Goal: Information Seeking & Learning: Learn about a topic

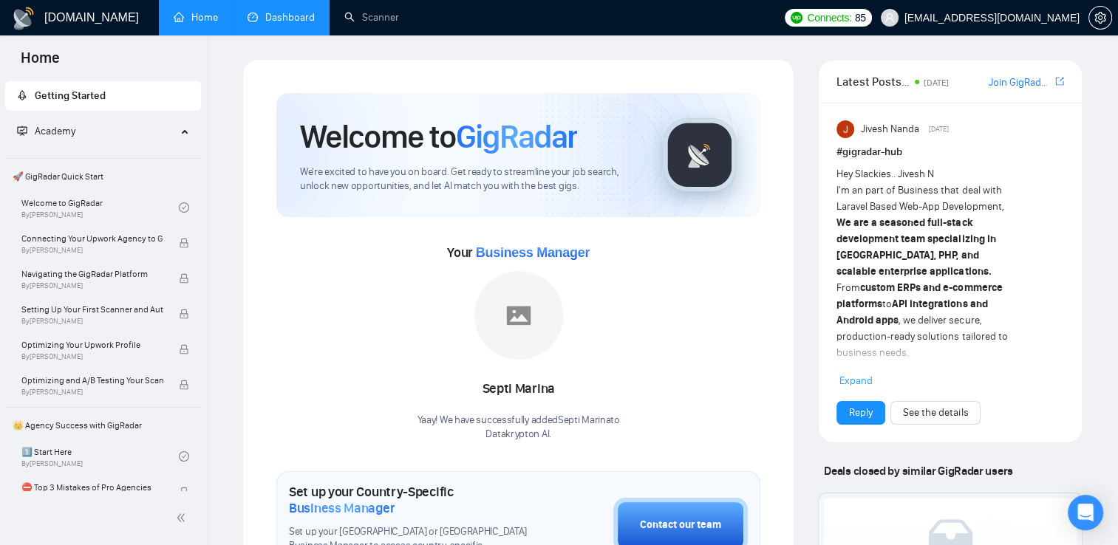
click at [268, 21] on link "Dashboard" at bounding box center [281, 17] width 67 height 13
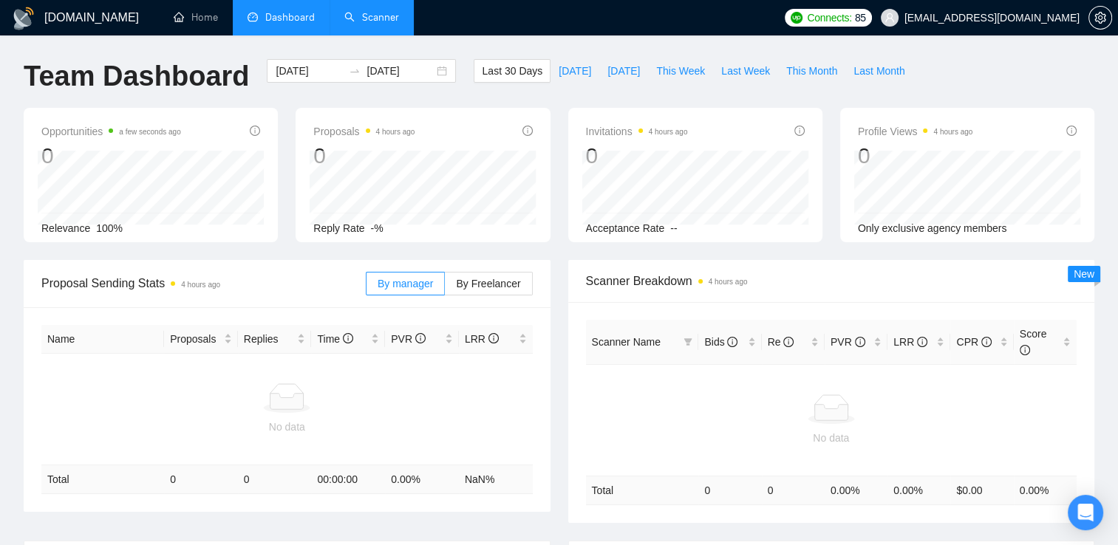
click at [375, 24] on link "Scanner" at bounding box center [371, 17] width 55 height 13
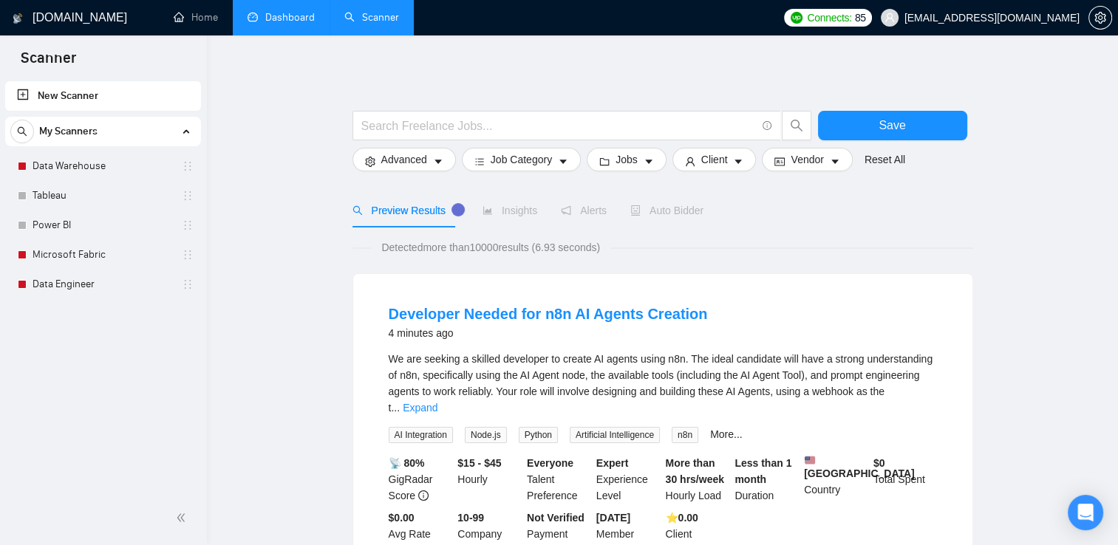
click at [1086, 503] on div "Open Intercom Messenger" at bounding box center [1086, 513] width 39 height 39
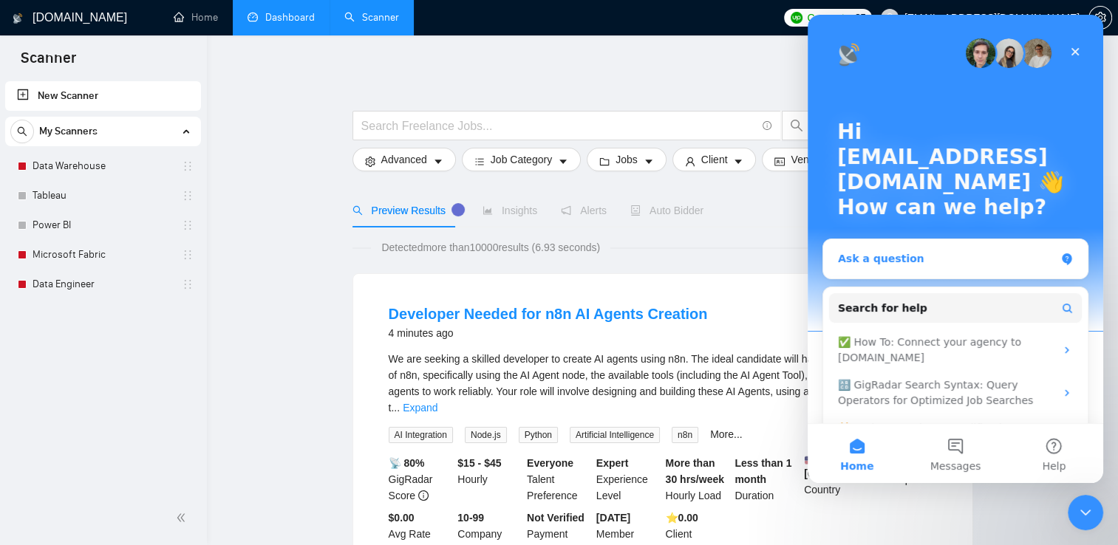
click at [962, 262] on div "Ask a question" at bounding box center [946, 259] width 217 height 16
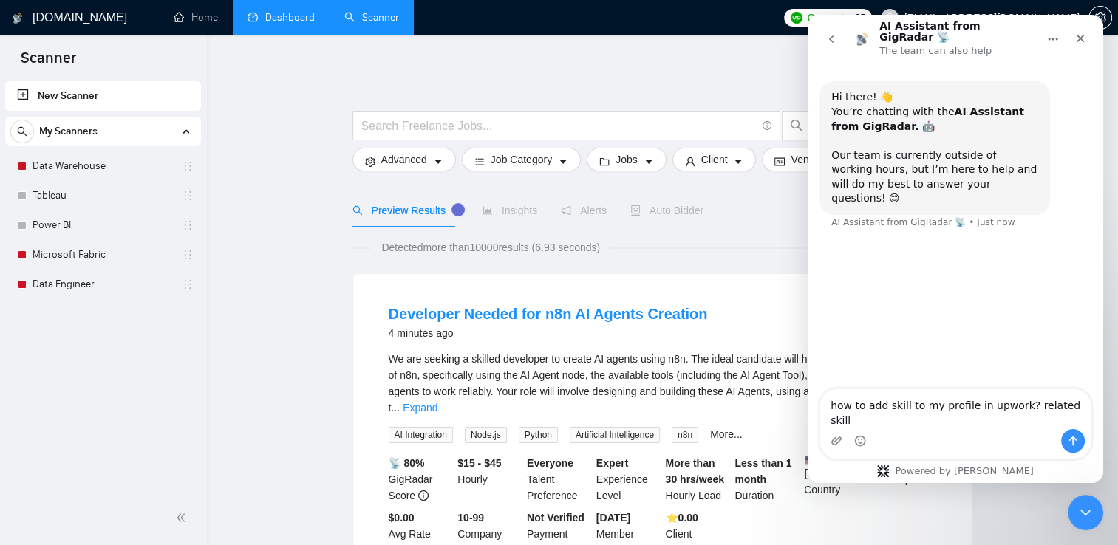
type textarea "how to add skill to my profile in upwork? related skills"
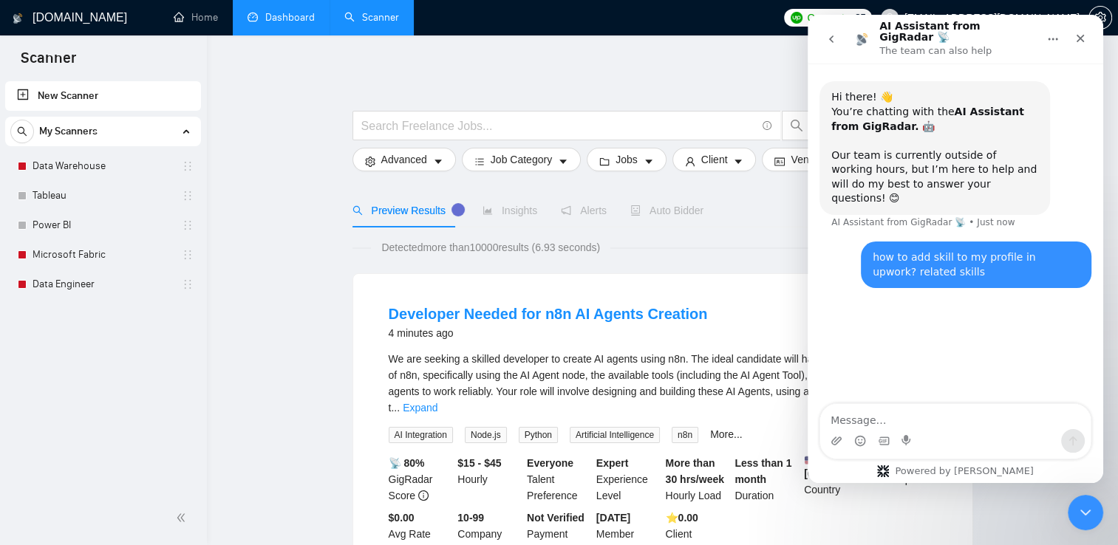
click at [248, 13] on link "Dashboard" at bounding box center [281, 17] width 67 height 13
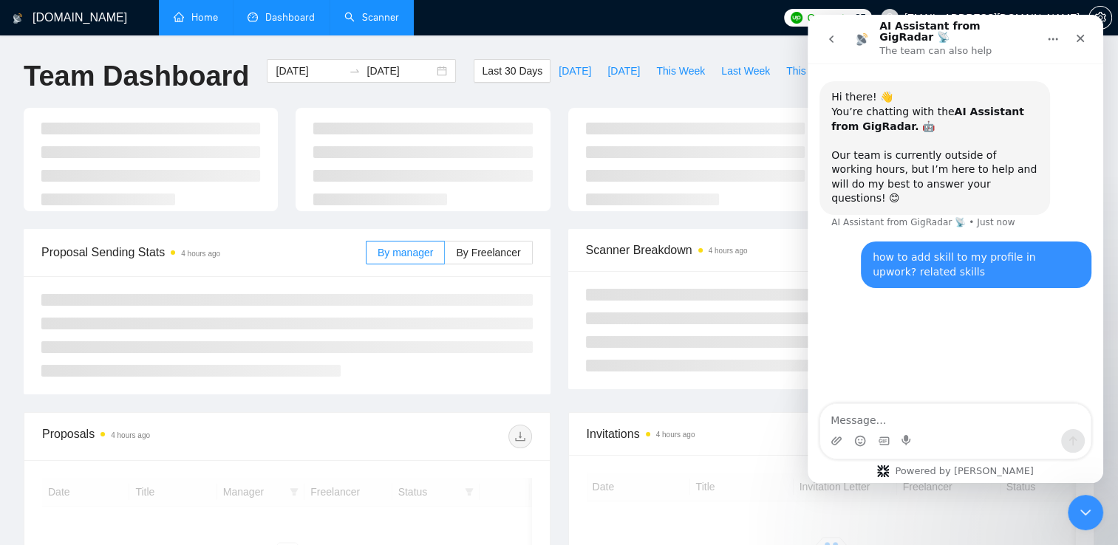
click at [174, 23] on link "Home" at bounding box center [196, 17] width 44 height 13
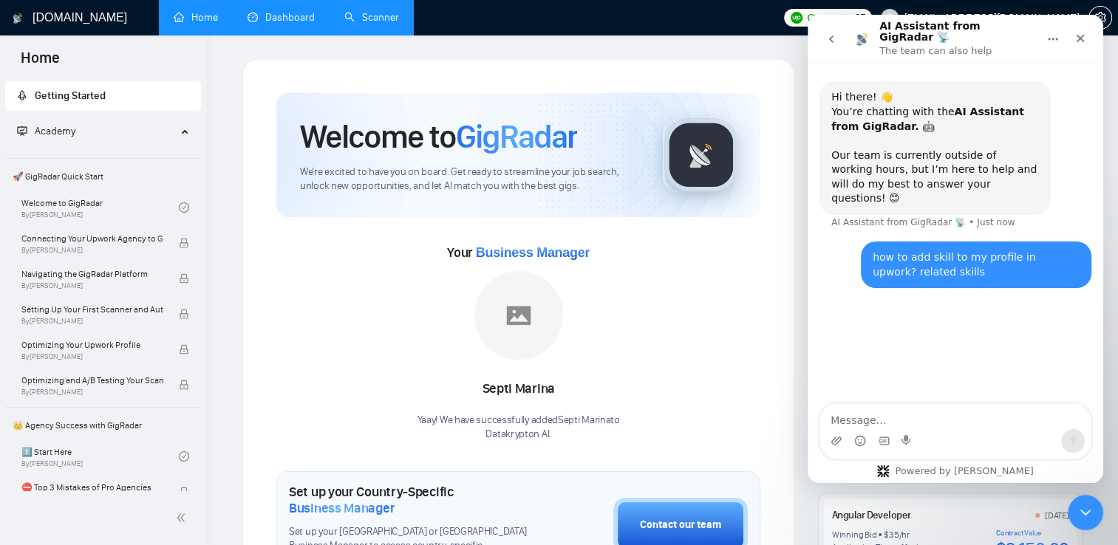
click at [277, 18] on link "Dashboard" at bounding box center [281, 17] width 67 height 13
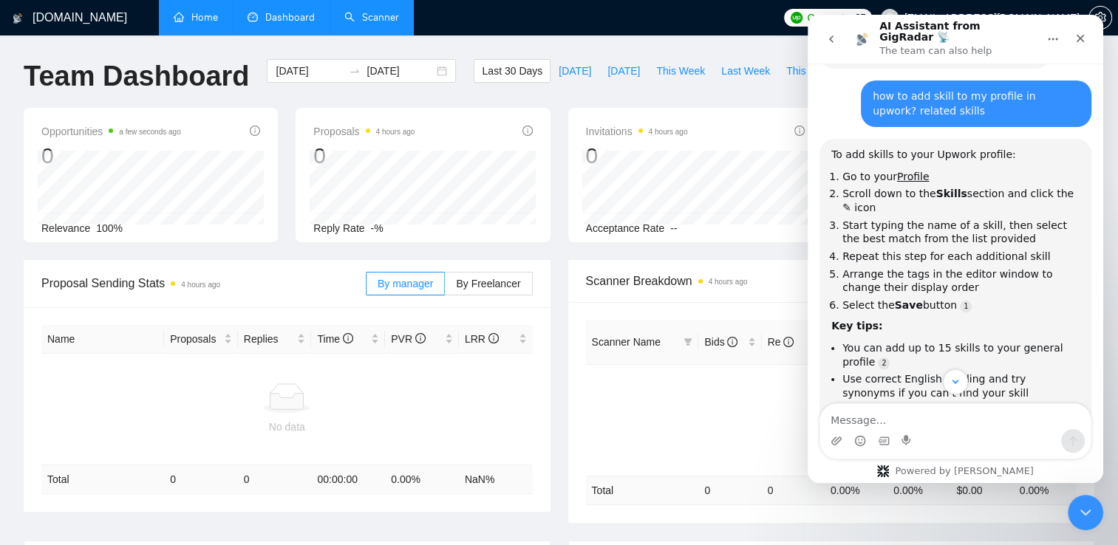
scroll to position [124, 0]
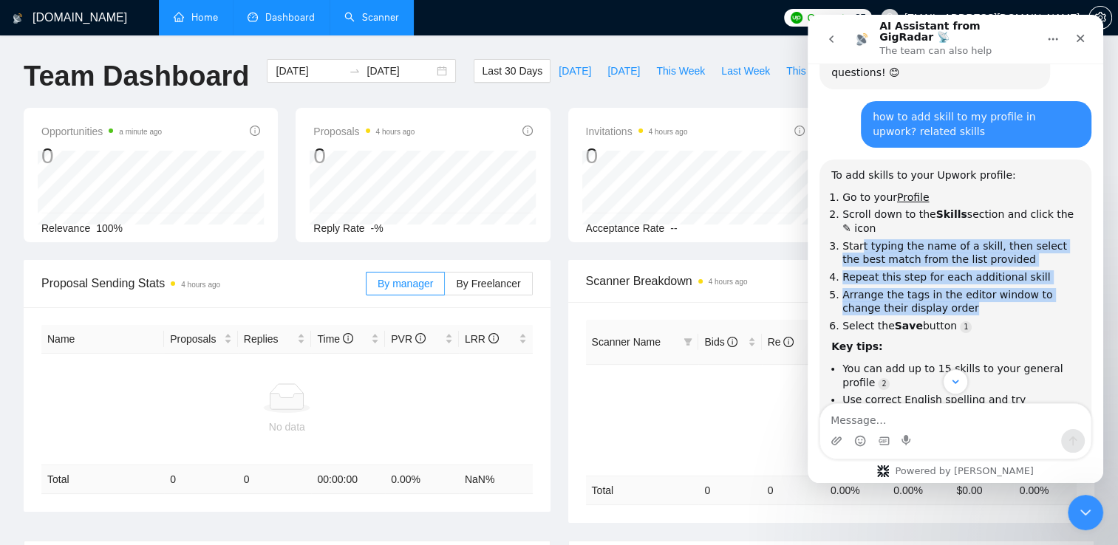
drag, startPoint x: 861, startPoint y: 228, endPoint x: 1071, endPoint y: 279, distance: 216.2
click at [1071, 279] on ol "Go to your Profile Scroll down to the Skills section and click the ✎ icon Start…" at bounding box center [955, 262] width 248 height 142
click at [1071, 288] on li "Arrange the tags in the editor window to change their display order" at bounding box center [961, 301] width 237 height 27
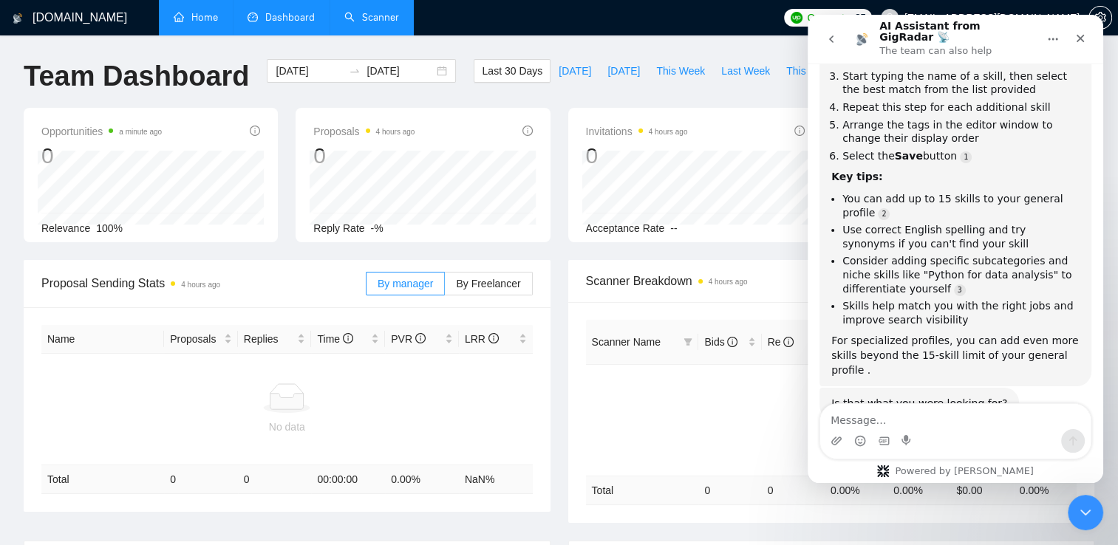
scroll to position [304, 0]
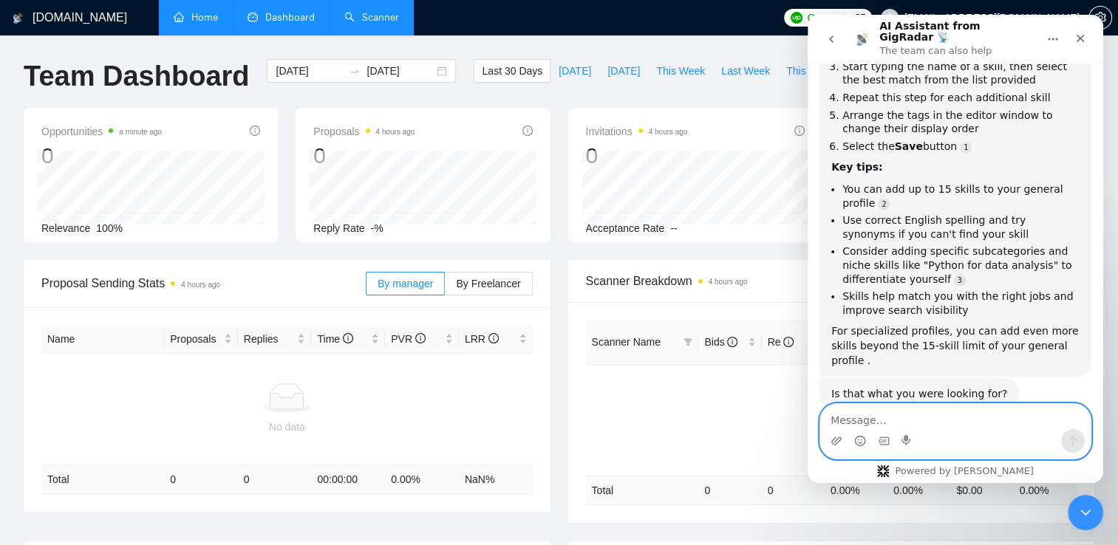
click at [881, 406] on textarea "Message…" at bounding box center [955, 416] width 271 height 25
paste textarea "medallion architecture pipelines data governance DLP frameworks data engineerin…"
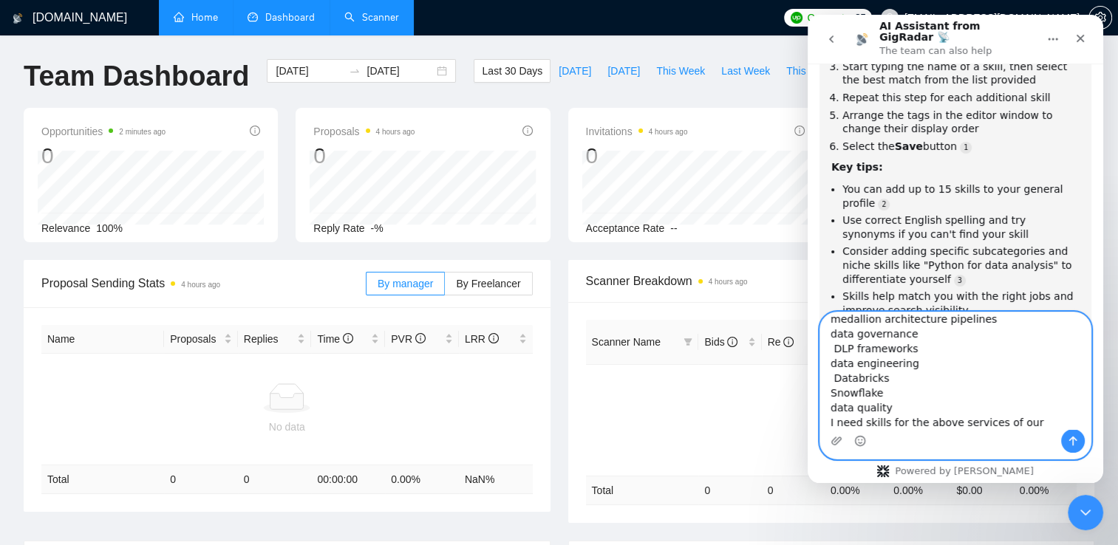
type textarea "medallion architecture pipelines data governance DLP frameworks data engineerin…"
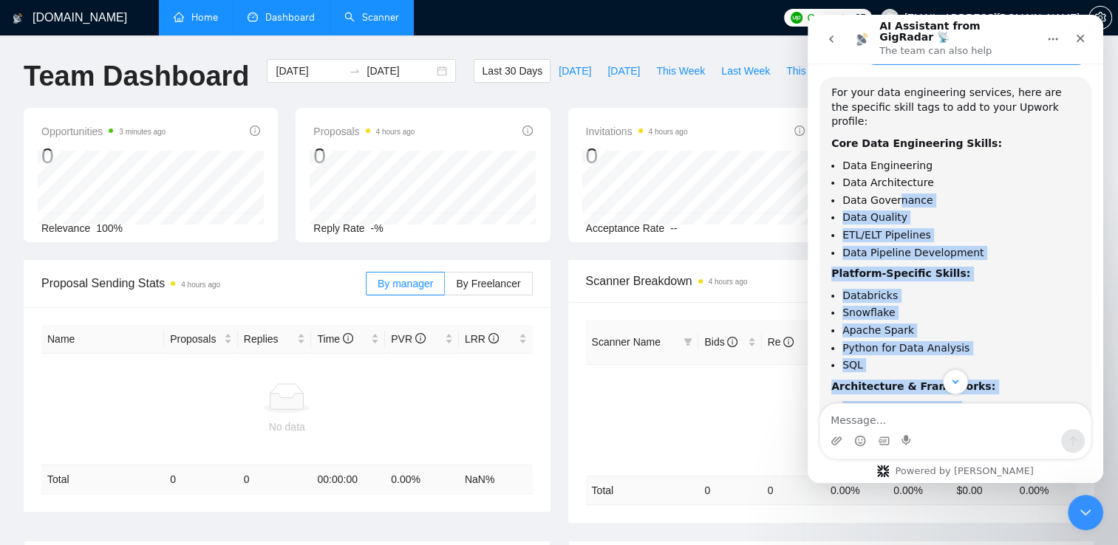
scroll to position [783, 0]
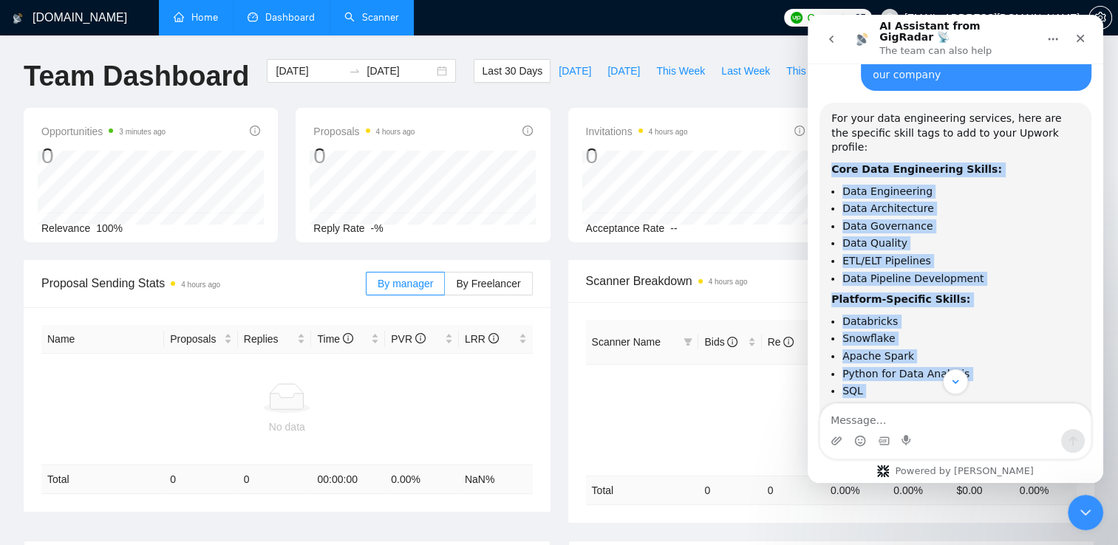
drag, startPoint x: 958, startPoint y: 208, endPoint x: 829, endPoint y: 121, distance: 156.0
click at [829, 121] on div "For your data engineering services, here are the specific skill tags to add to …" at bounding box center [956, 416] width 272 height 626
copy div "Core Data Engineering Skills: Data Engineering Data Architecture Data Governanc…"
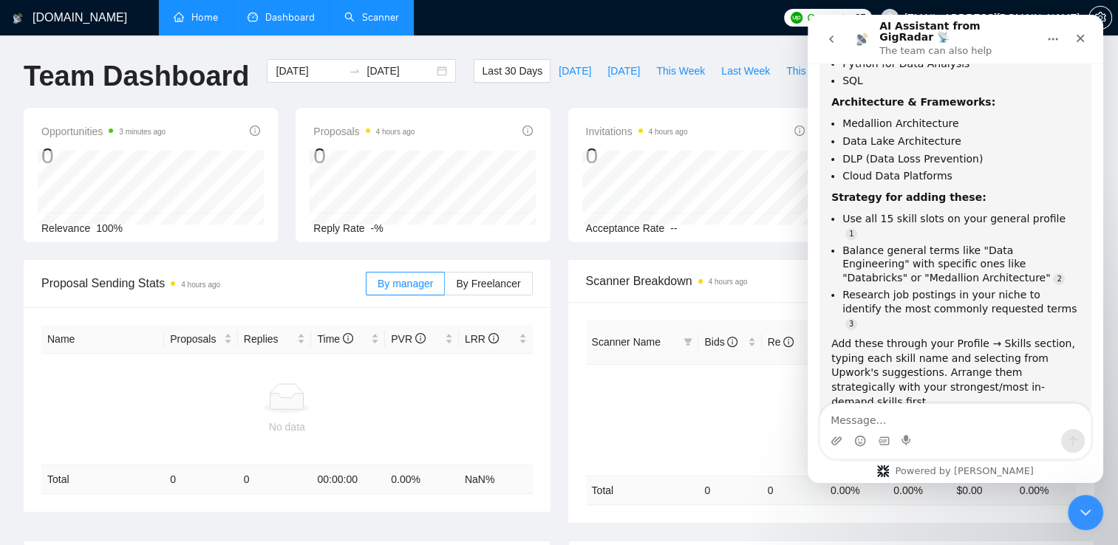
click at [902, 251] on div "For your data engineering services, here are the specific skill tags to add to …" at bounding box center [955, 105] width 248 height 608
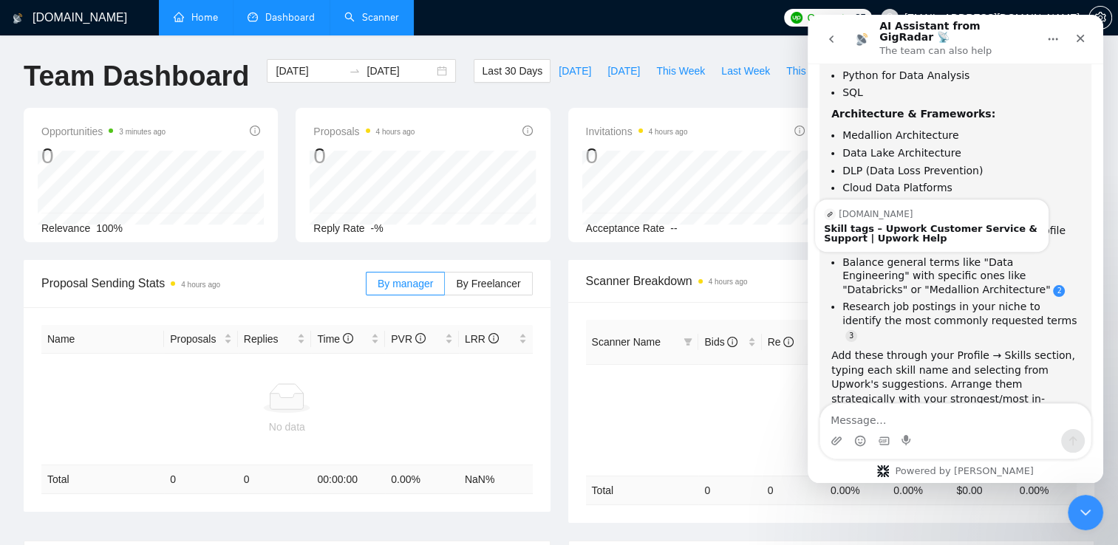
scroll to position [1079, 0]
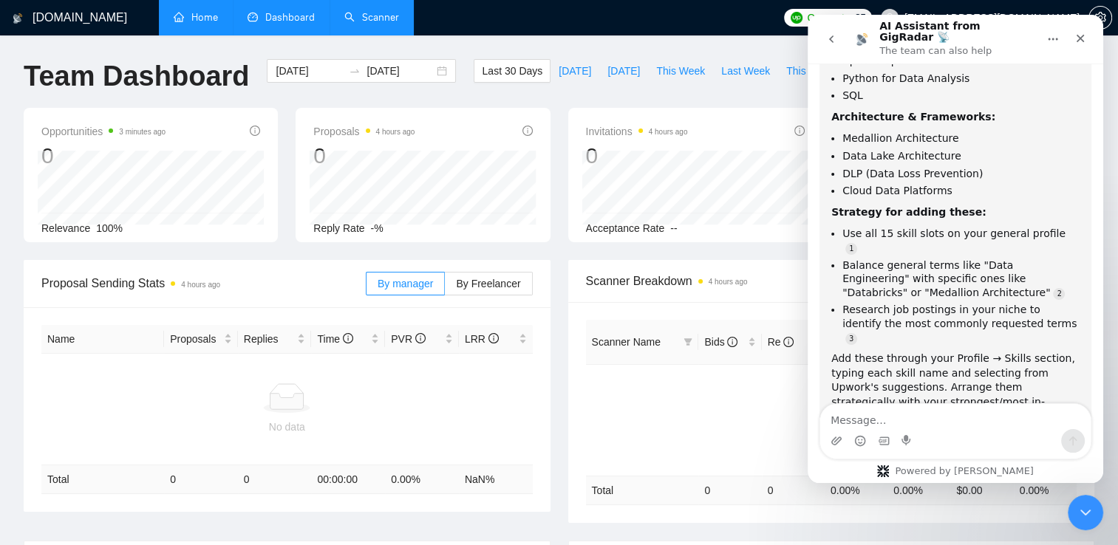
click at [1008, 259] on li "Balance general terms like "Data Engineering" with specific ones like "Databric…" at bounding box center [961, 279] width 237 height 41
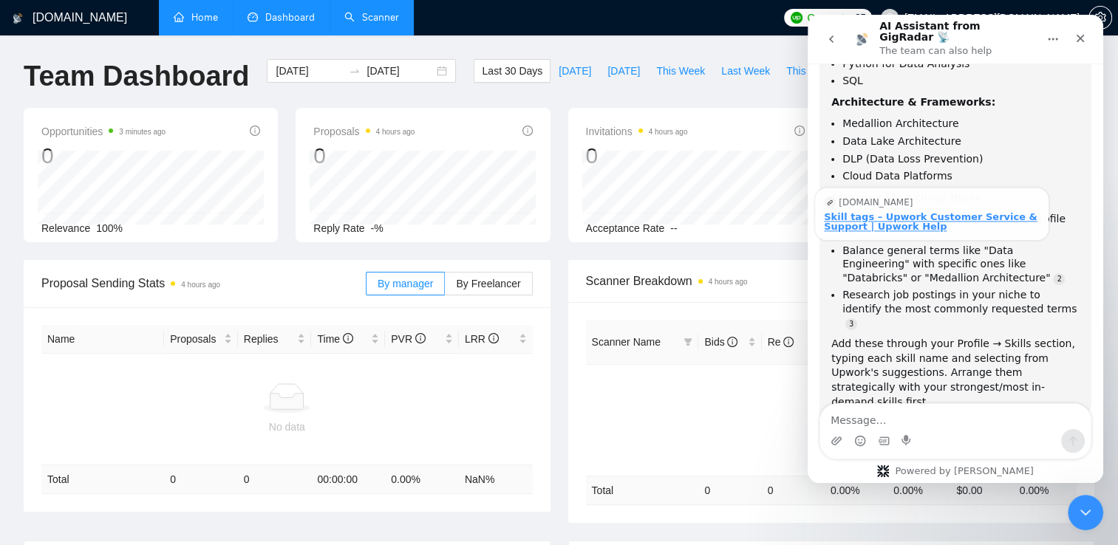
scroll to position [1094, 0]
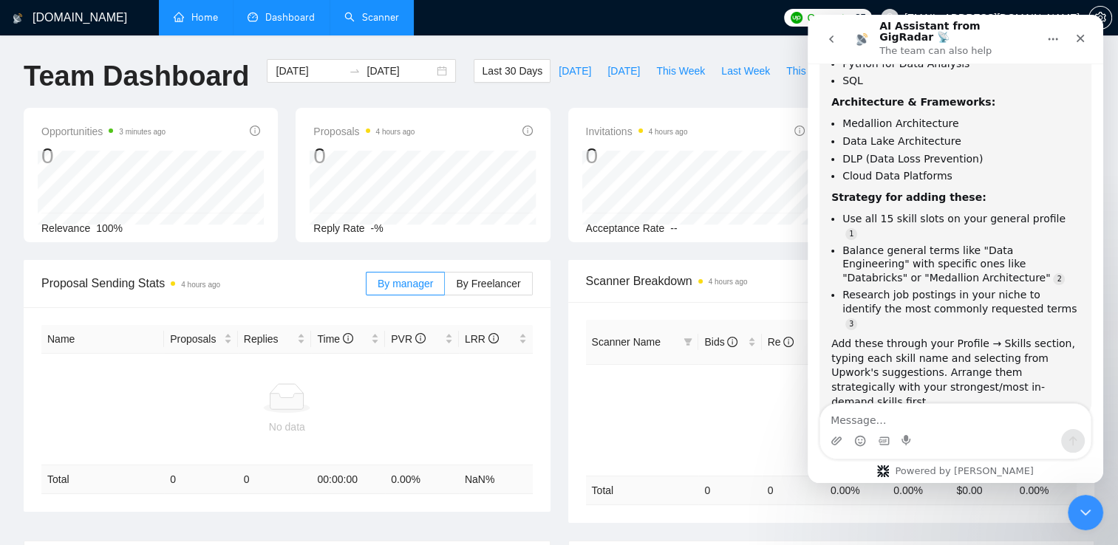
click at [1050, 152] on li "DLP (Data Loss Prevention)" at bounding box center [961, 159] width 237 height 14
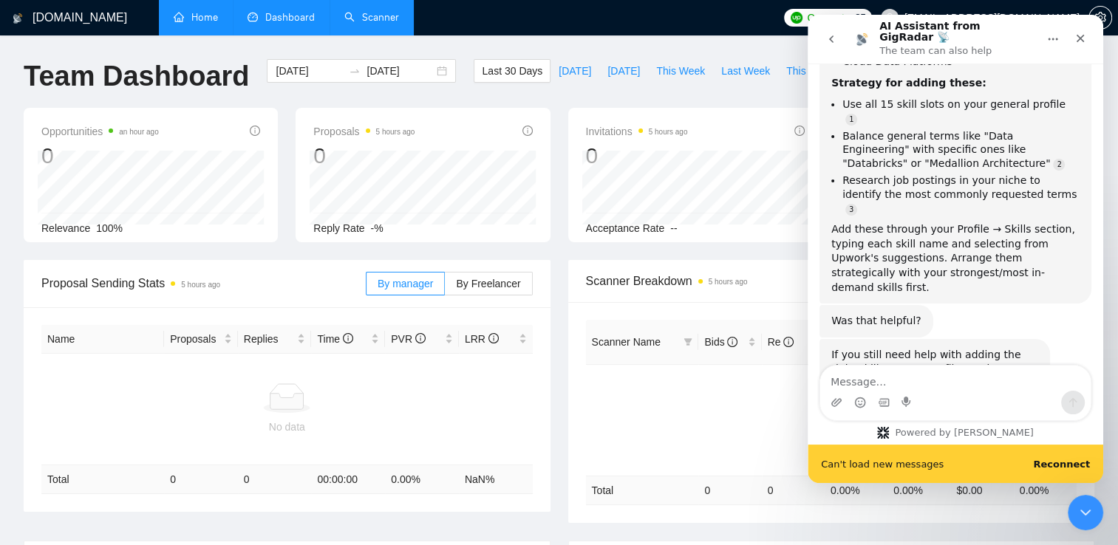
scroll to position [1209, 0]
click at [873, 381] on textarea "Message…" at bounding box center [955, 378] width 271 height 25
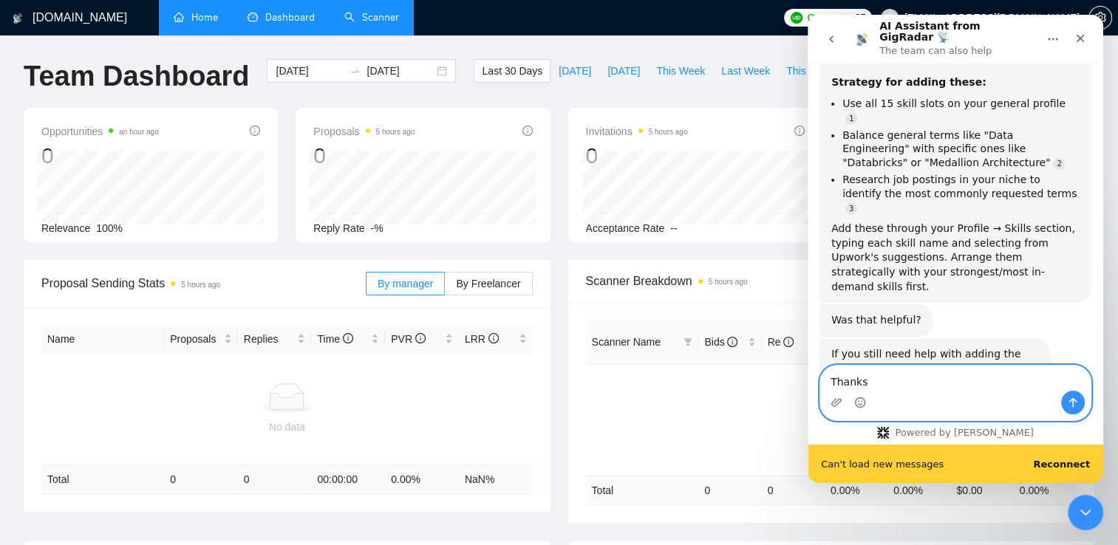
type textarea "Thanks"
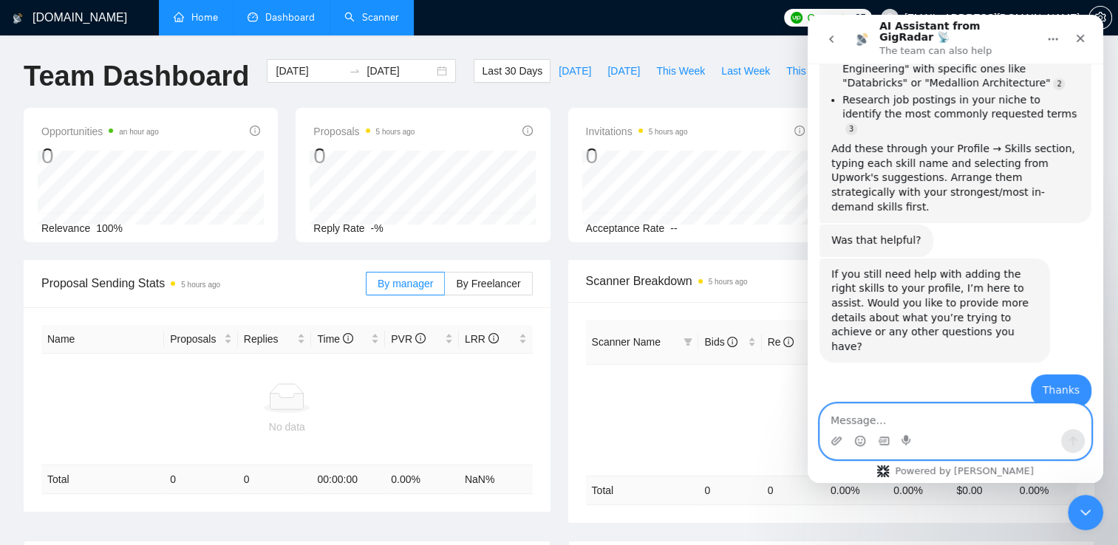
scroll to position [1288, 0]
click at [204, 24] on link "Home" at bounding box center [196, 17] width 44 height 13
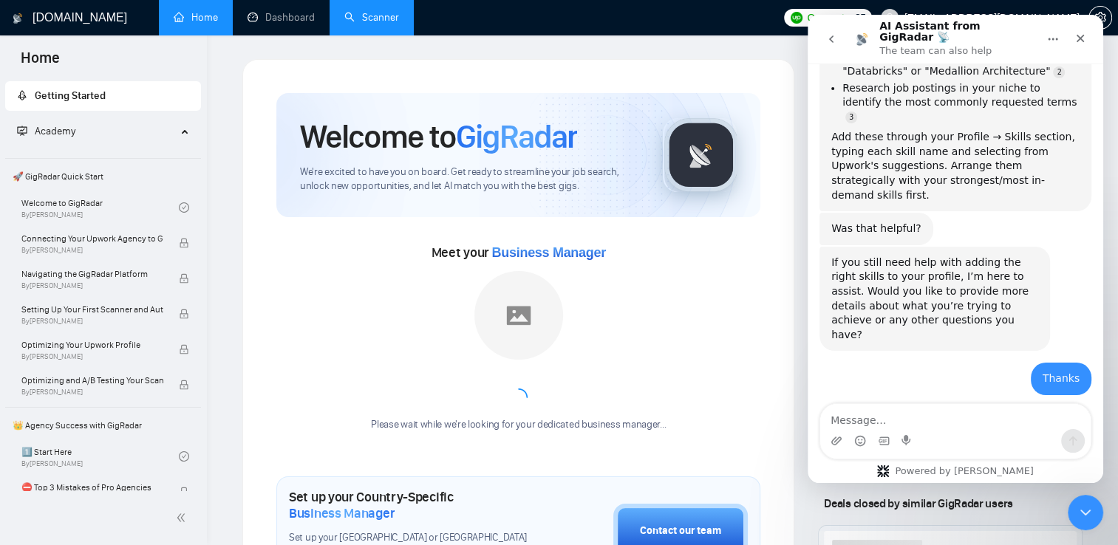
scroll to position [1410, 0]
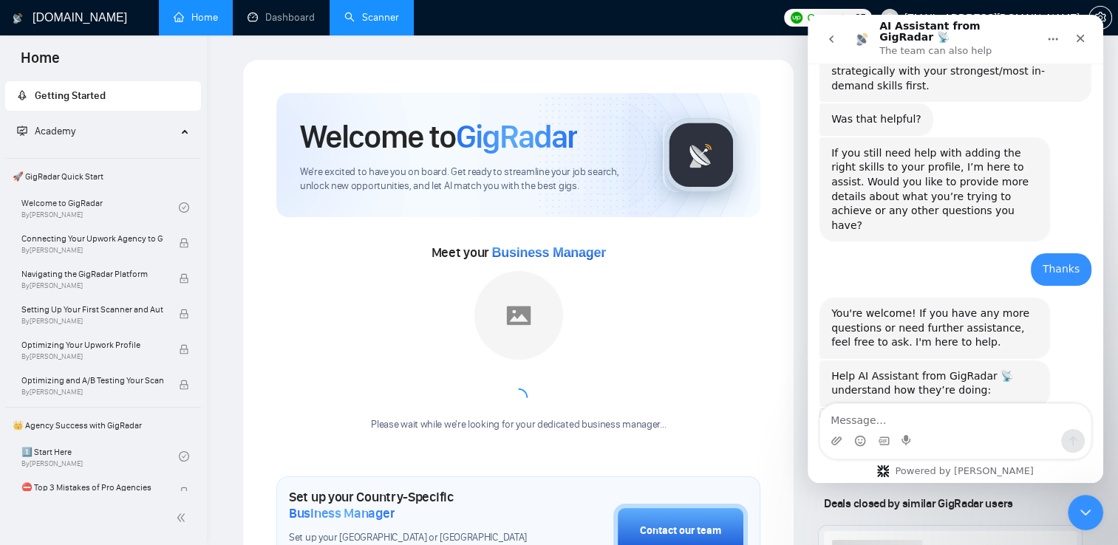
click at [364, 21] on link "Scanner" at bounding box center [371, 17] width 55 height 13
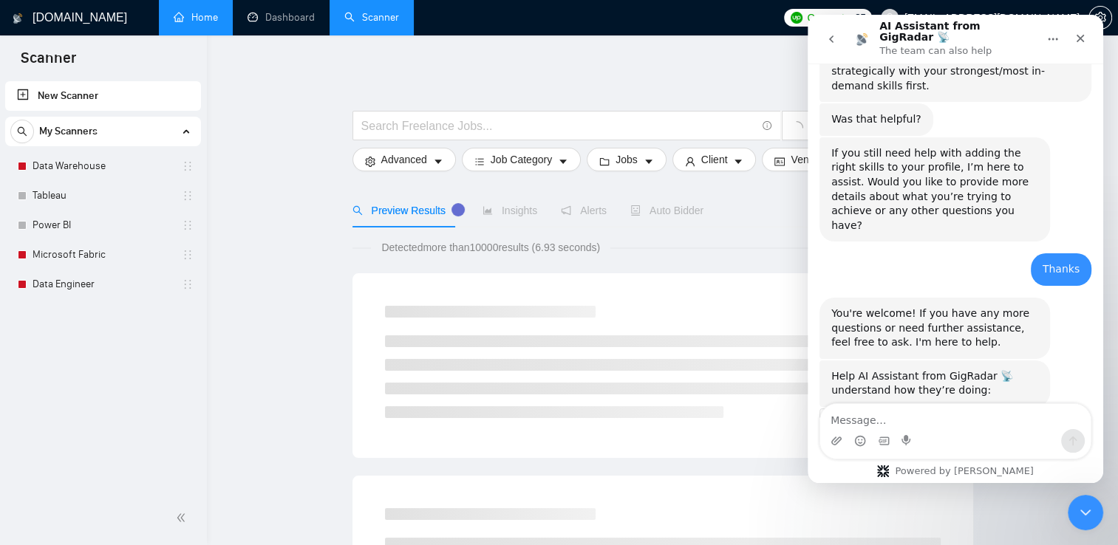
click at [1005, 449] on span "Amazing" at bounding box center [992, 462] width 27 height 27
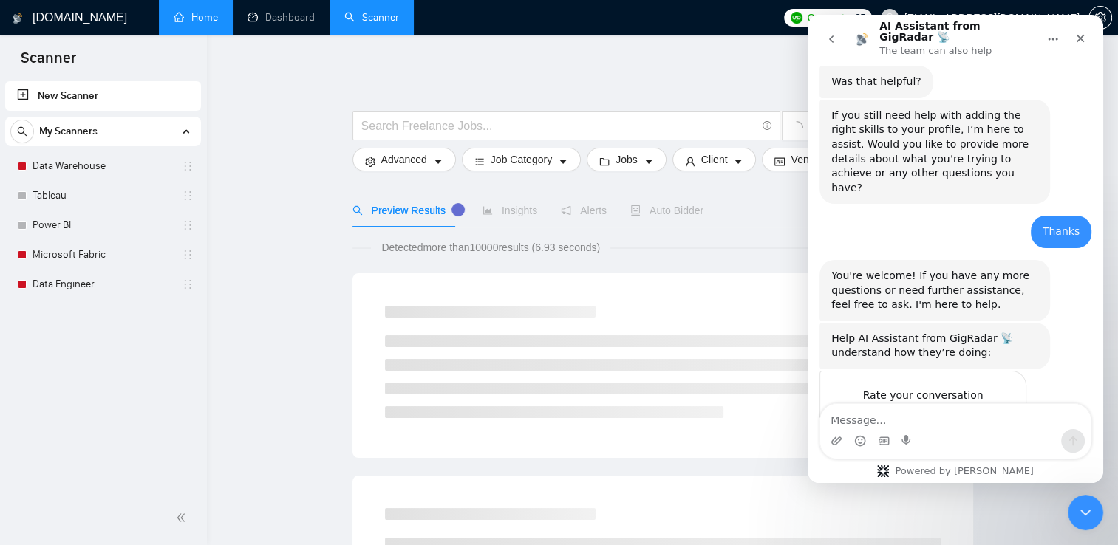
scroll to position [1449, 0]
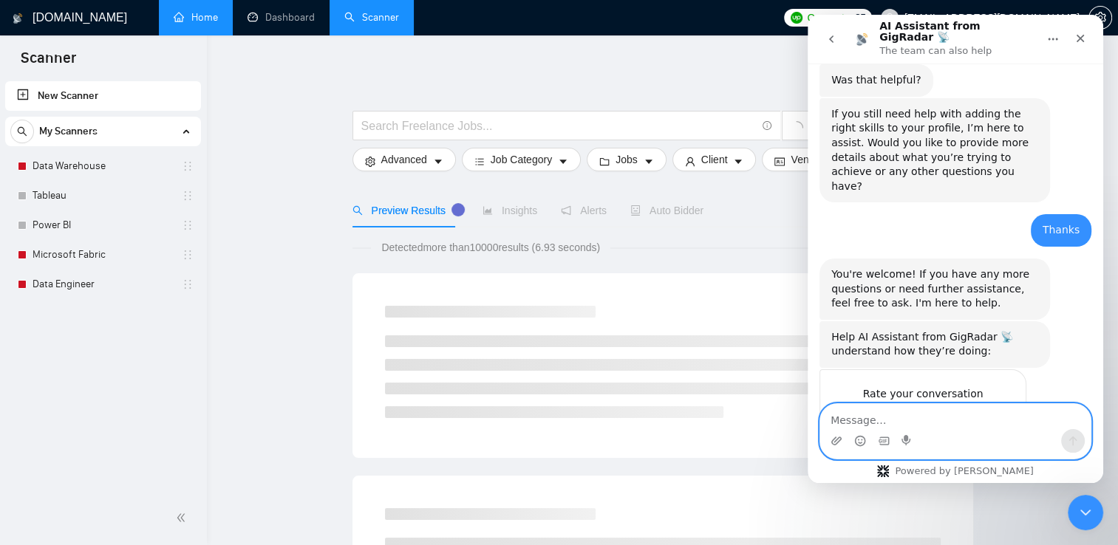
click at [925, 410] on textarea "Message…" at bounding box center [955, 416] width 271 height 25
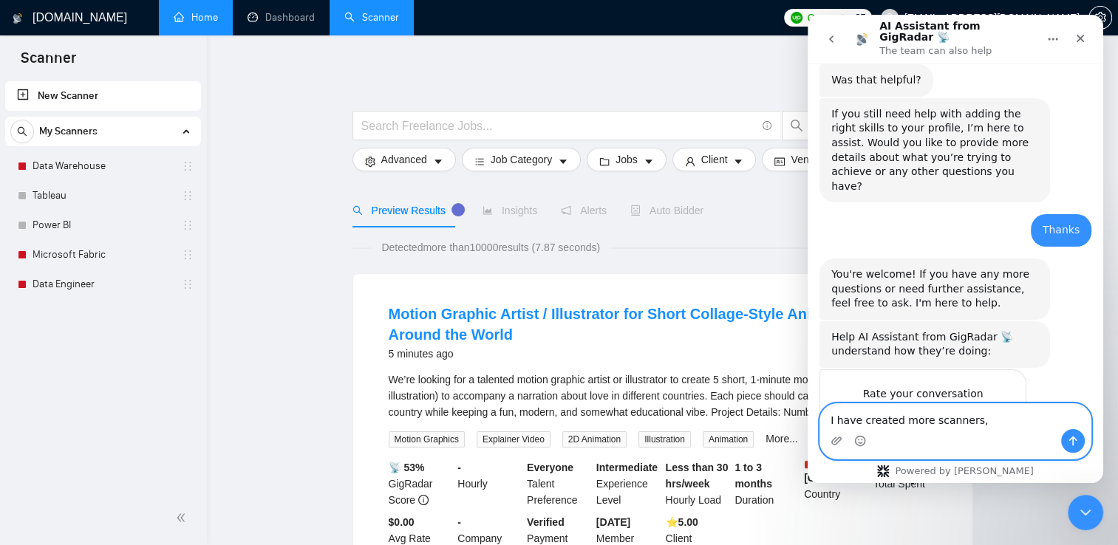
type textarea "I have created more scanners,"
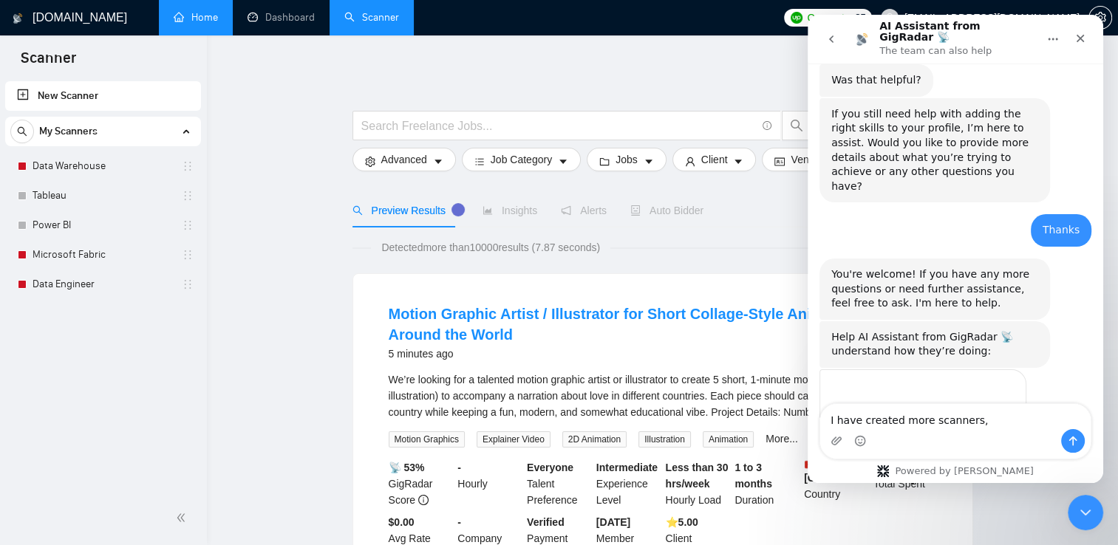
type textarea "h"
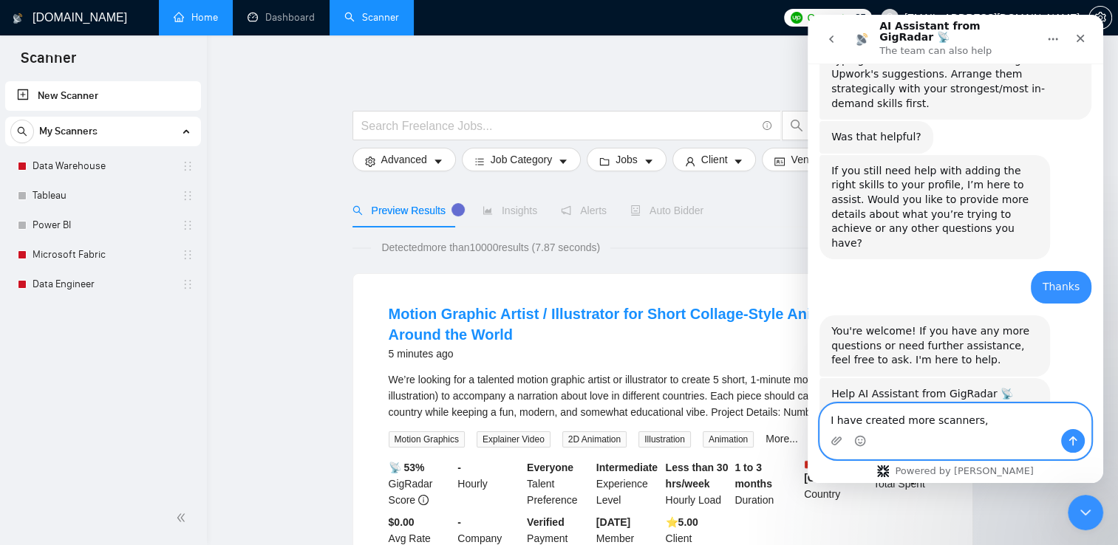
click at [1001, 429] on textarea "I have created more scanners," at bounding box center [955, 416] width 271 height 25
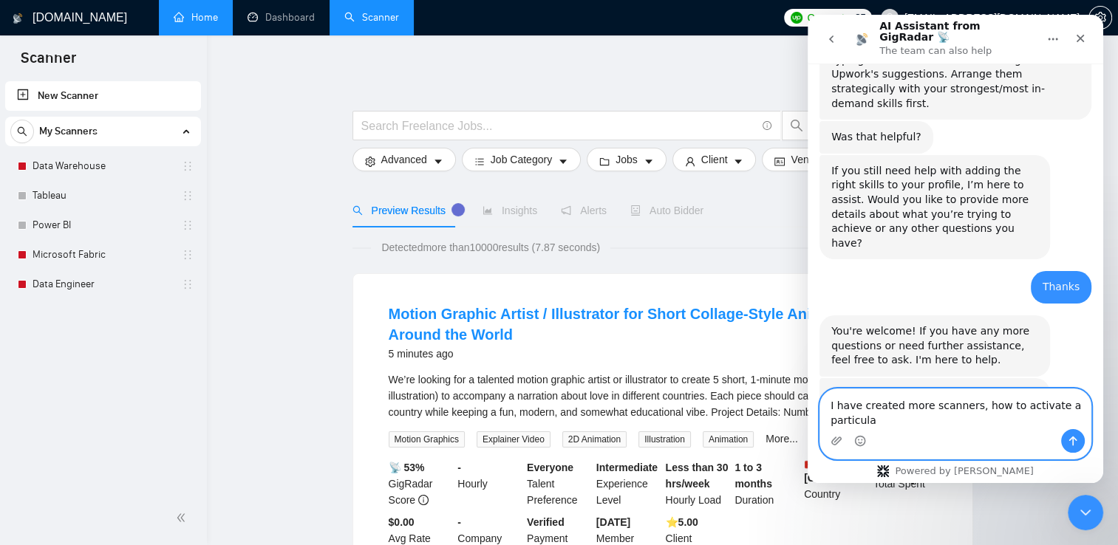
scroll to position [1407, 0]
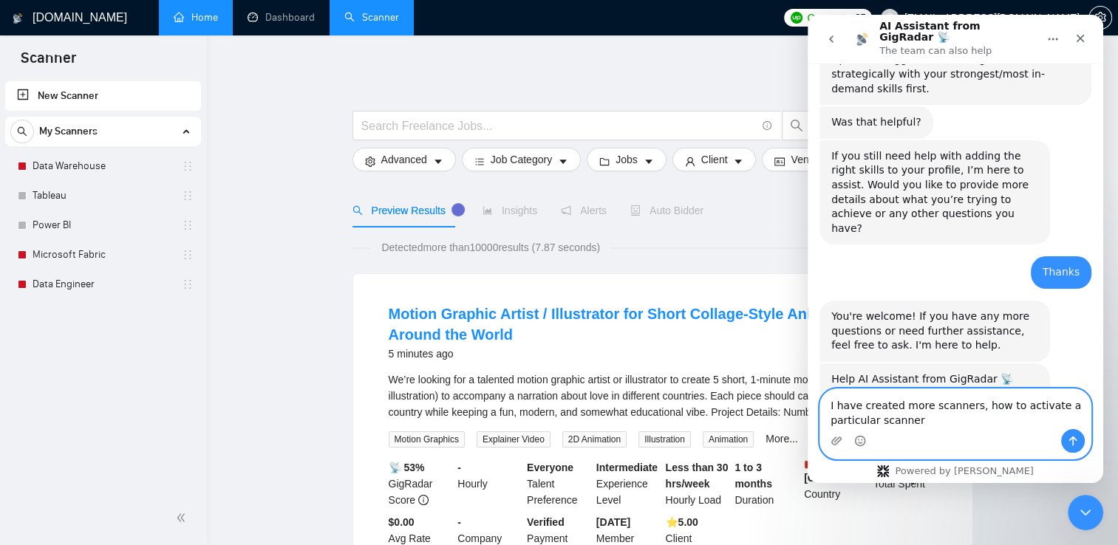
type textarea "I have created more scanners, how to activate a particular scanner?"
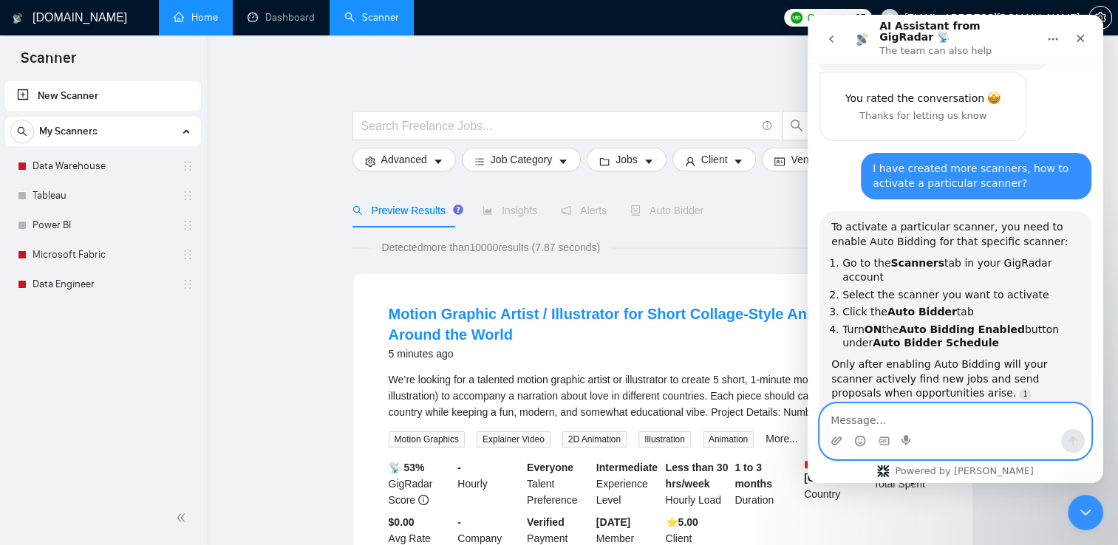
scroll to position [1673, 0]
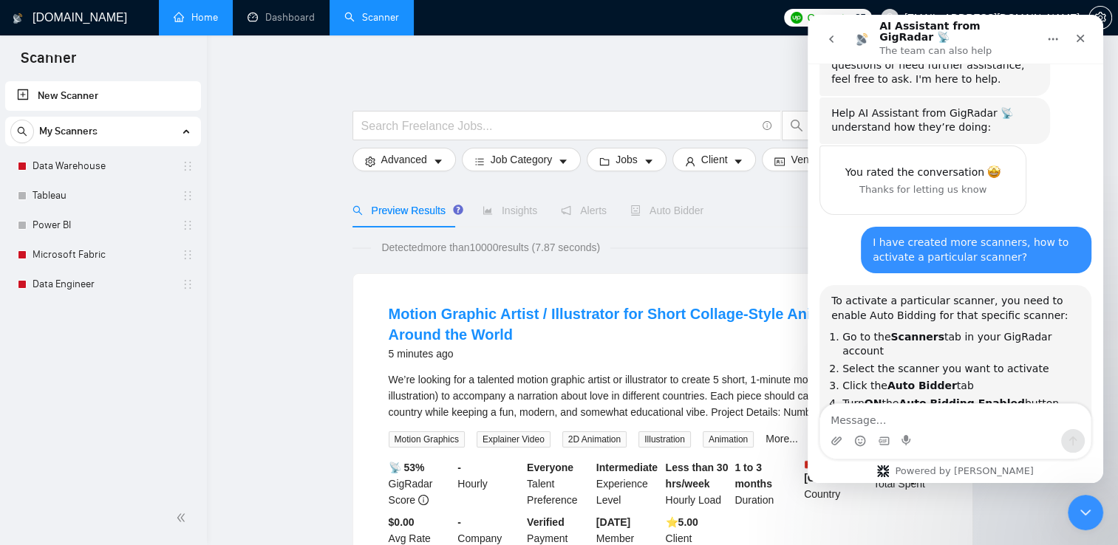
click at [903, 236] on div "I have created more scanners, how to activate a particular scanner?" at bounding box center [976, 250] width 207 height 29
copy div "I have created more scanners, how to activate a particular scanner?"
click at [511, 96] on div at bounding box center [663, 103] width 621 height 15
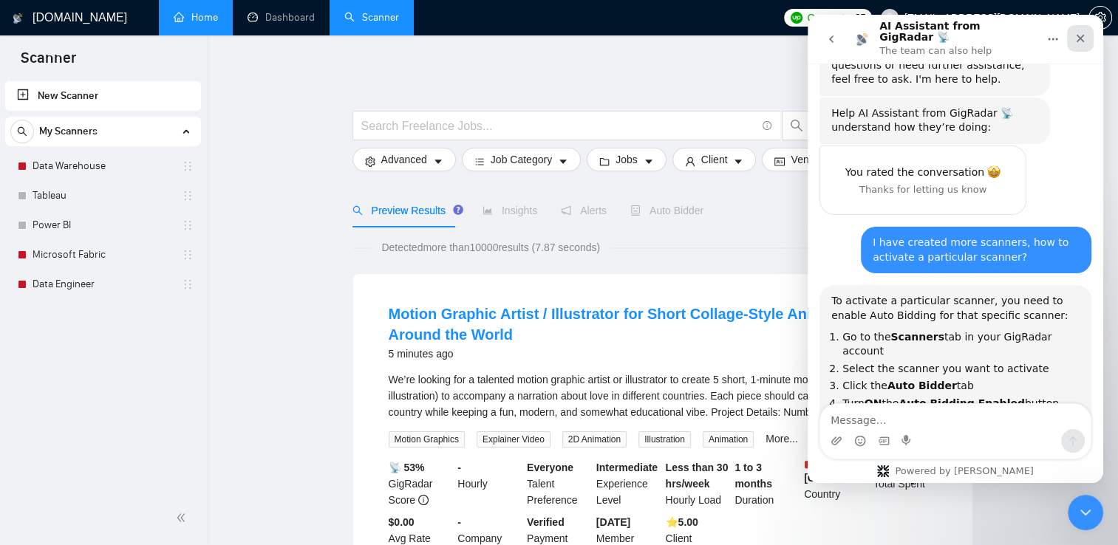
click at [1089, 32] on div "Close" at bounding box center [1080, 38] width 27 height 27
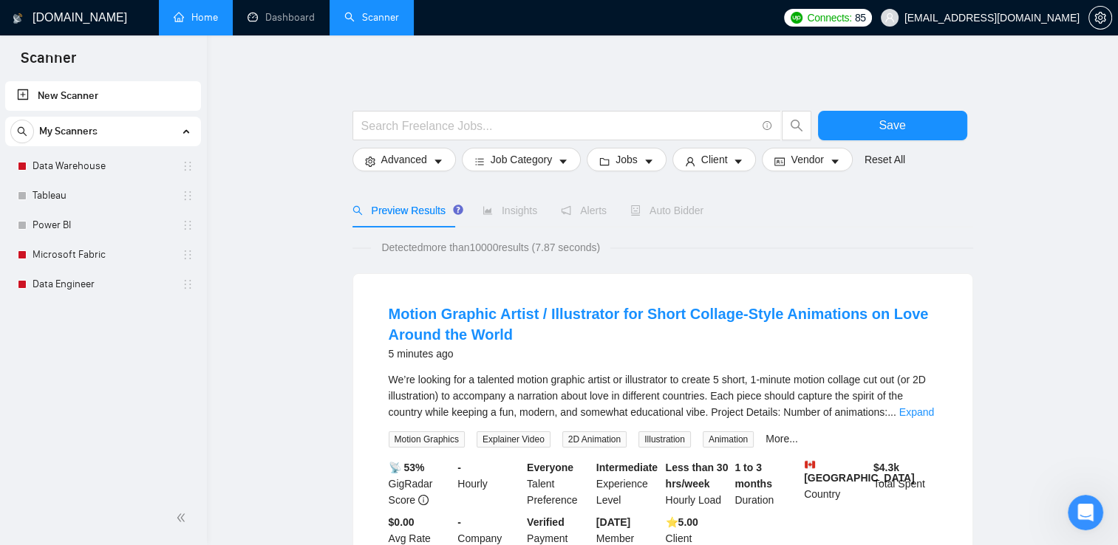
scroll to position [1747, 0]
click at [139, 164] on link "Data Warehouse" at bounding box center [103, 167] width 140 height 30
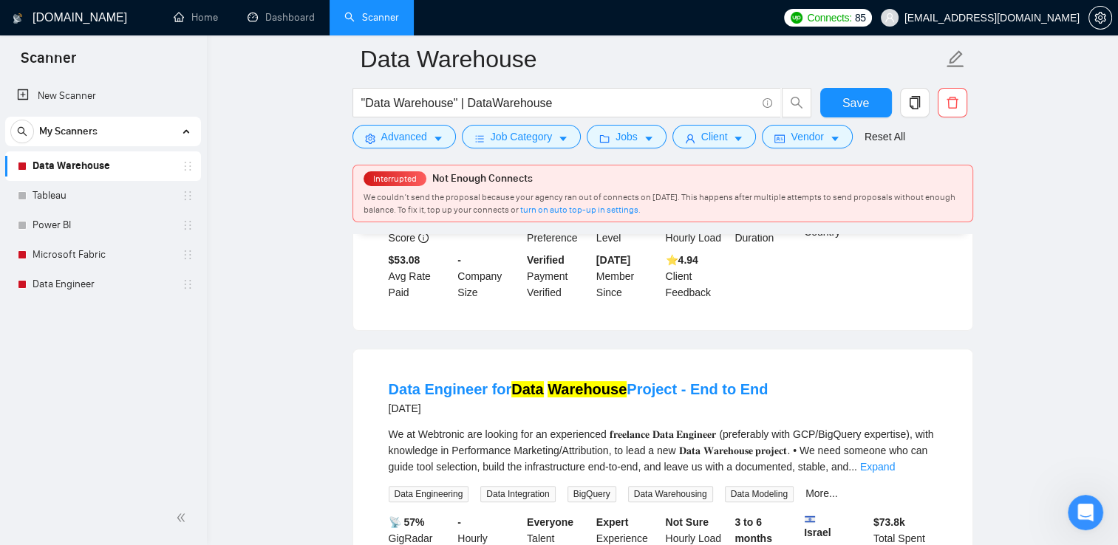
scroll to position [443, 0]
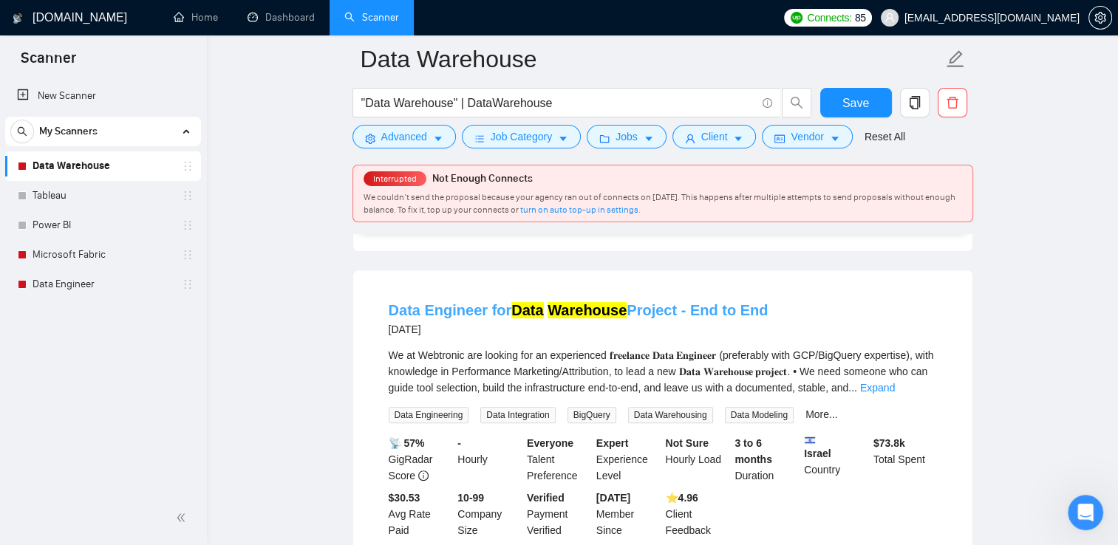
click at [689, 304] on link "Data Engineer for Data Warehouse Project - End to End" at bounding box center [579, 310] width 380 height 16
click at [895, 382] on link "Expand" at bounding box center [877, 388] width 35 height 12
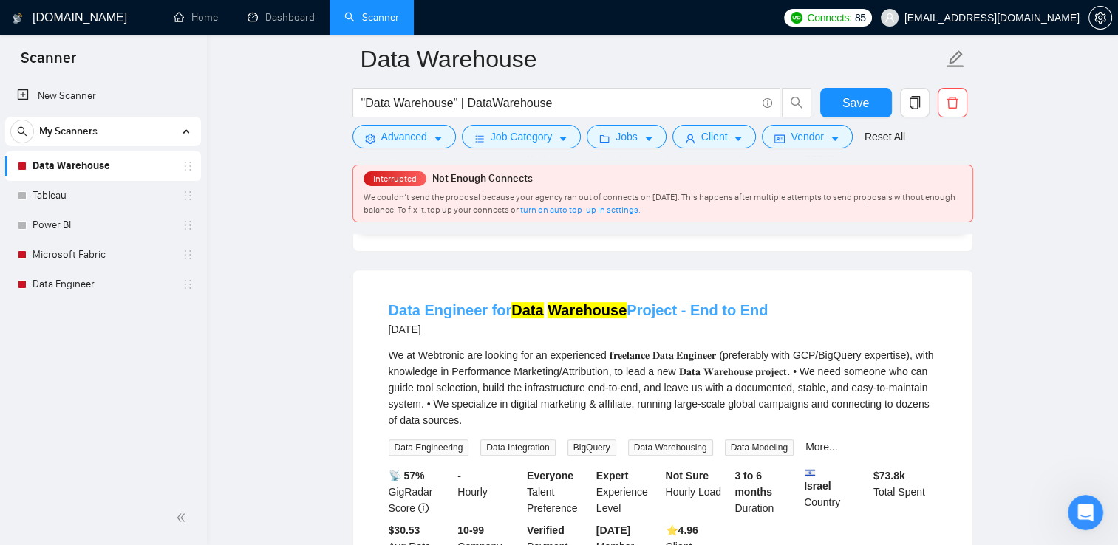
click at [647, 302] on link "Data Engineer for Data Warehouse Project - End to End" at bounding box center [579, 310] width 380 height 16
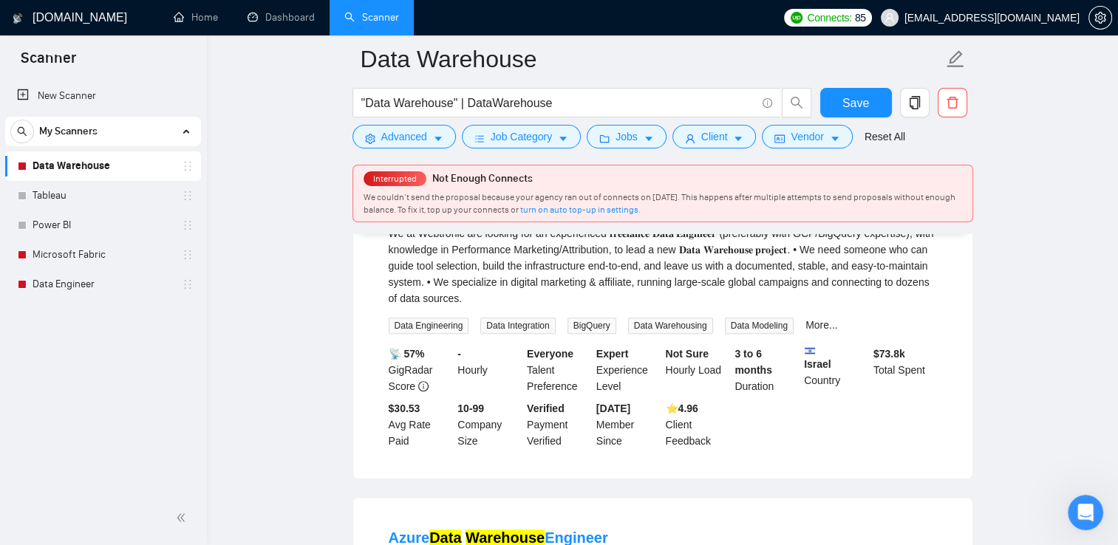
scroll to position [591, 0]
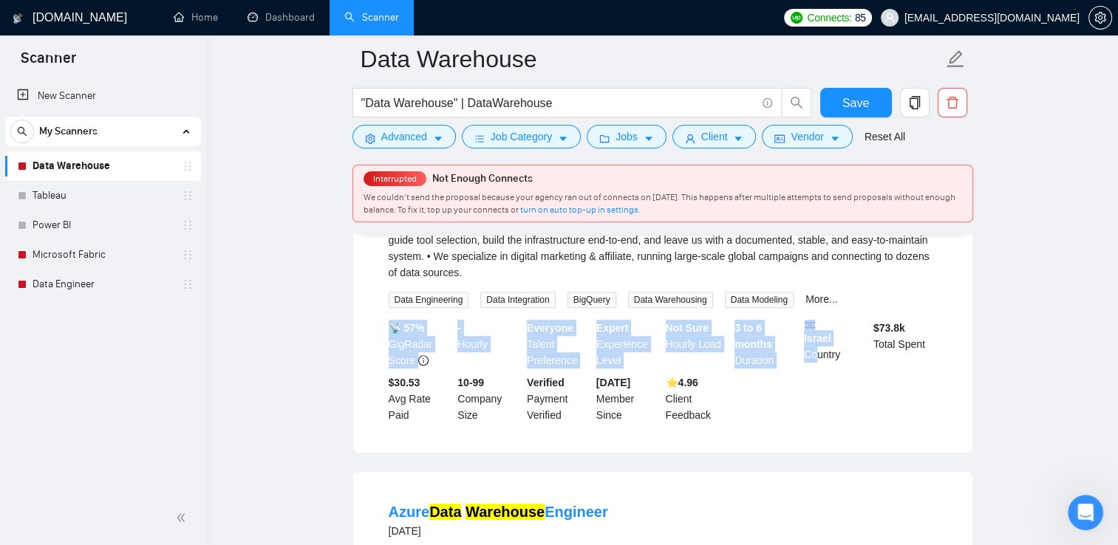
drag, startPoint x: 381, startPoint y: 315, endPoint x: 819, endPoint y: 392, distance: 445.1
click at [819, 392] on li "Data Engineer for Data Warehouse Project - End to End [DATE] We at Webtronic ar…" at bounding box center [663, 287] width 584 height 295
click at [819, 392] on div "📡 57% GigRadar Score - Hourly Everyone Talent Preference Expert Experience Leve…" at bounding box center [663, 371] width 554 height 103
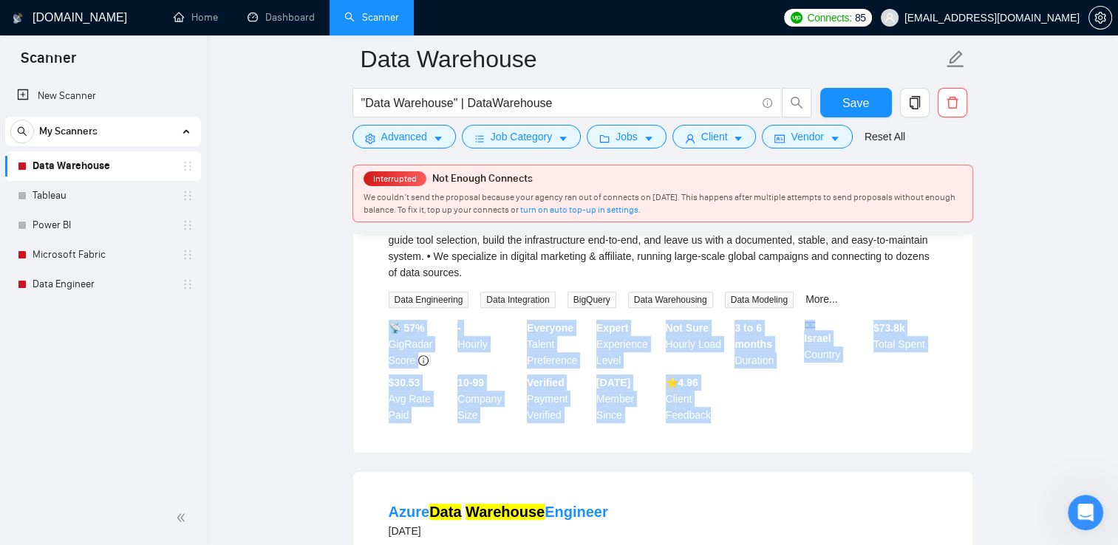
drag, startPoint x: 378, startPoint y: 318, endPoint x: 723, endPoint y: 412, distance: 357.9
click at [723, 412] on li "Data Engineer for Data Warehouse Project - End to End [DATE] We at Webtronic ar…" at bounding box center [663, 287] width 584 height 295
copy div "📡 57% GigRadar Score - Hourly Everyone Talent Preference Expert Experience Leve…"
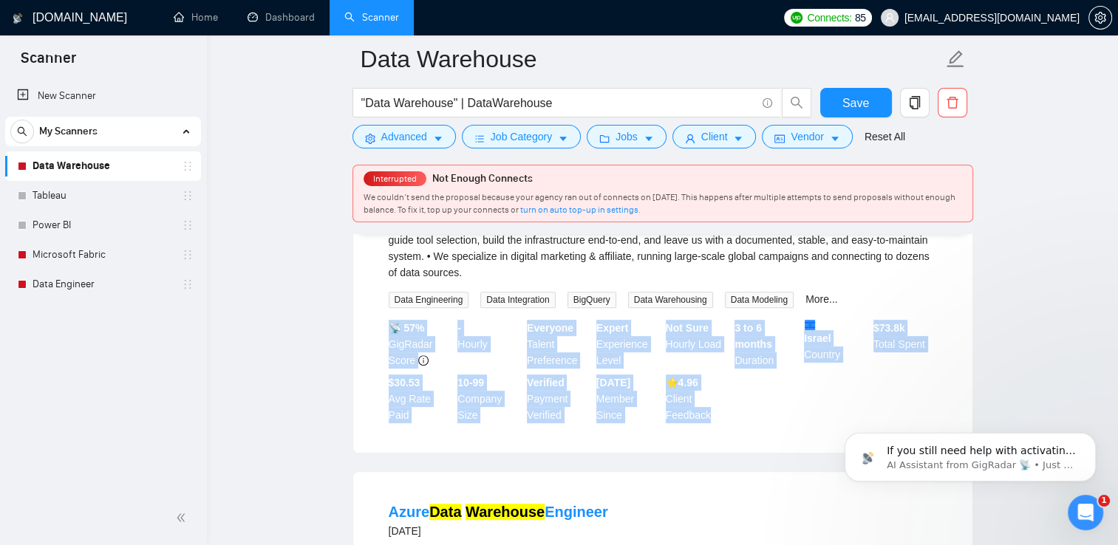
scroll to position [1838, 0]
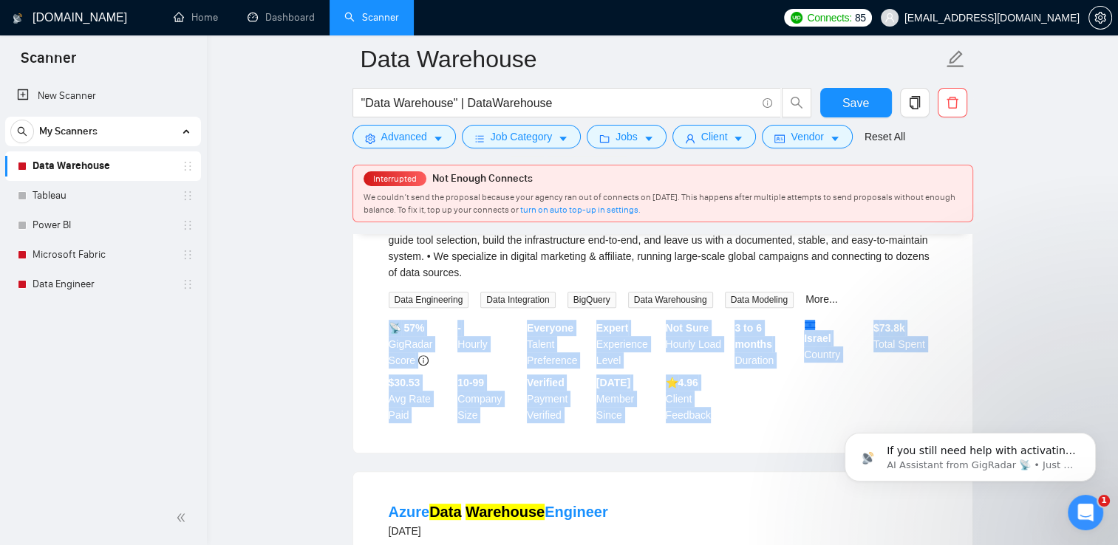
click at [380, 375] on li "Data Engineer for Data Warehouse Project - End to End [DATE] We at Webtronic ar…" at bounding box center [663, 287] width 584 height 295
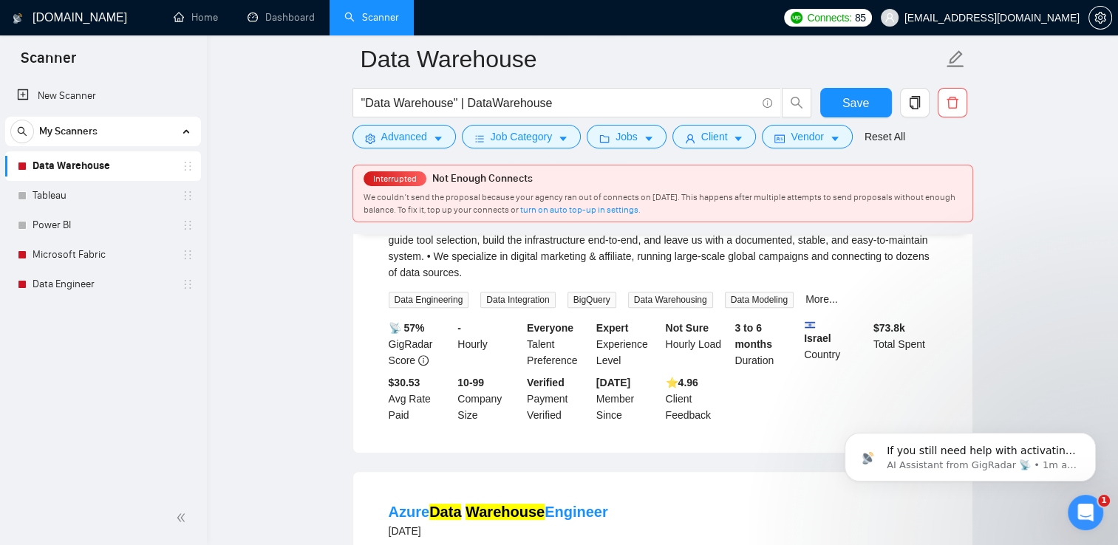
click at [378, 325] on li "Data Engineer for Data Warehouse Project - End to End [DATE] We at Webtronic ar…" at bounding box center [663, 287] width 584 height 295
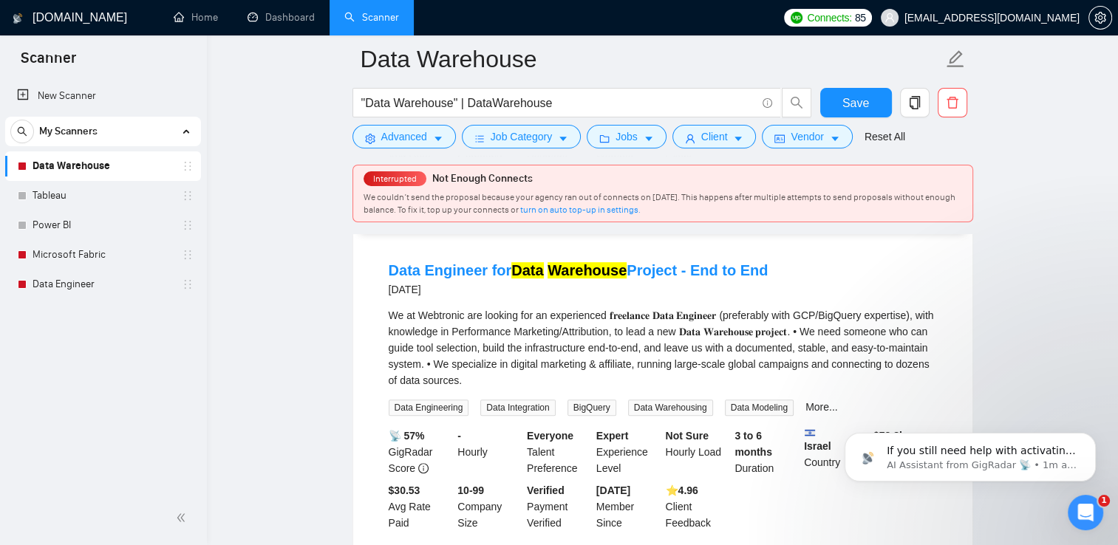
scroll to position [443, 0]
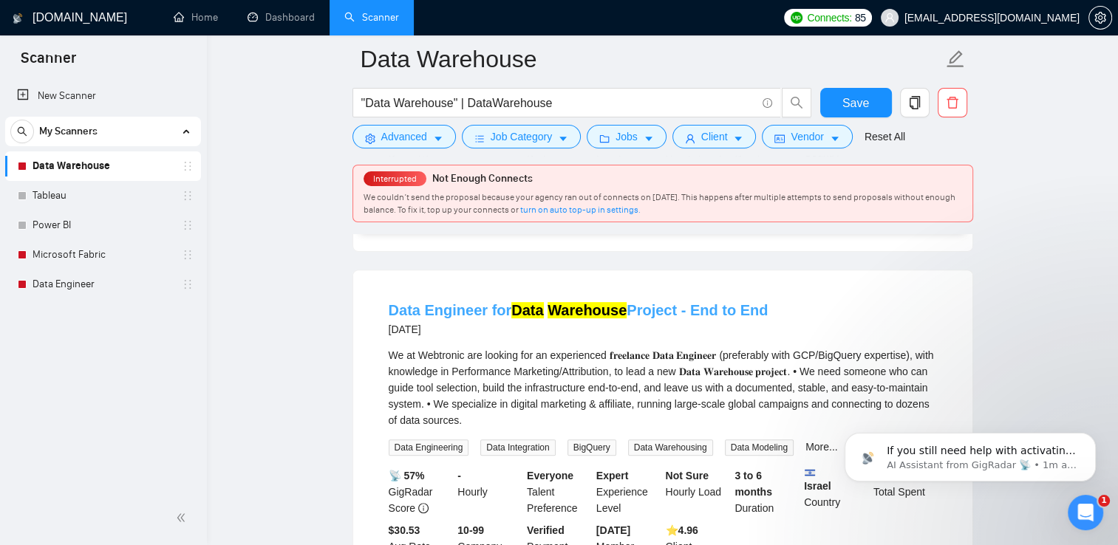
click at [409, 303] on link "Data Engineer for Data Warehouse Project - End to End" at bounding box center [579, 310] width 380 height 16
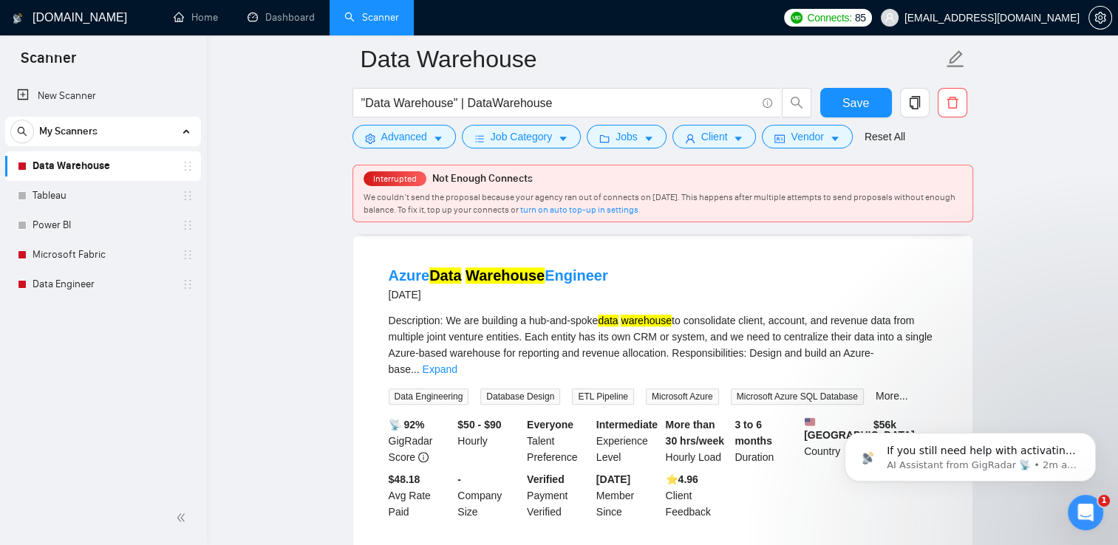
scroll to position [813, 0]
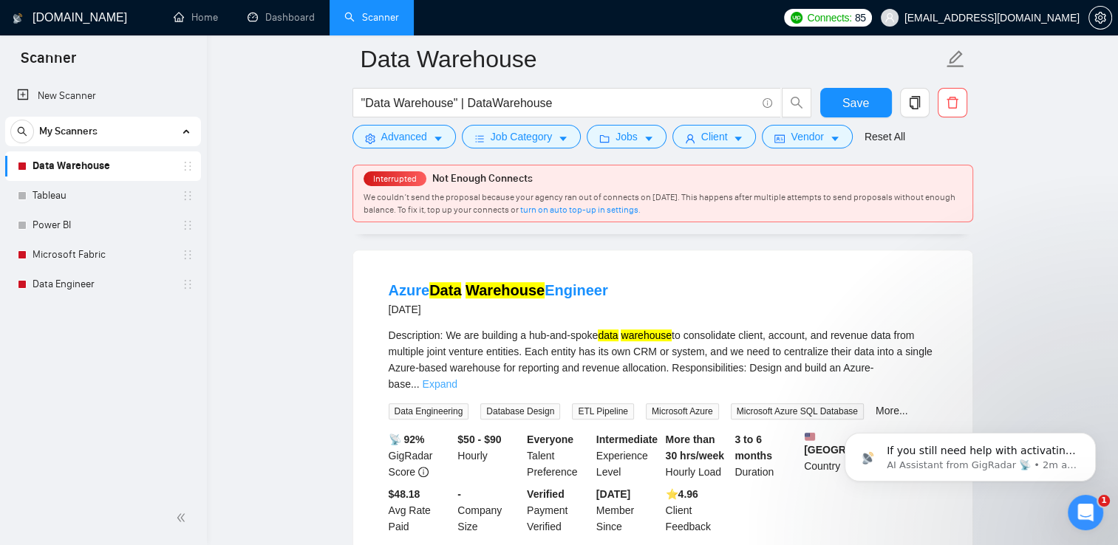
click at [458, 378] on link "Expand" at bounding box center [440, 384] width 35 height 12
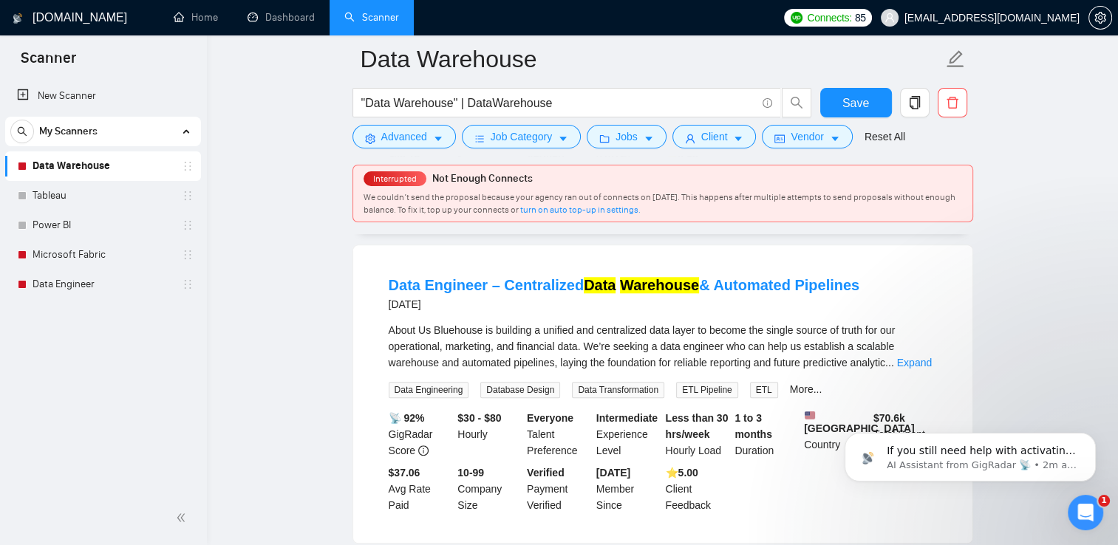
scroll to position [1330, 0]
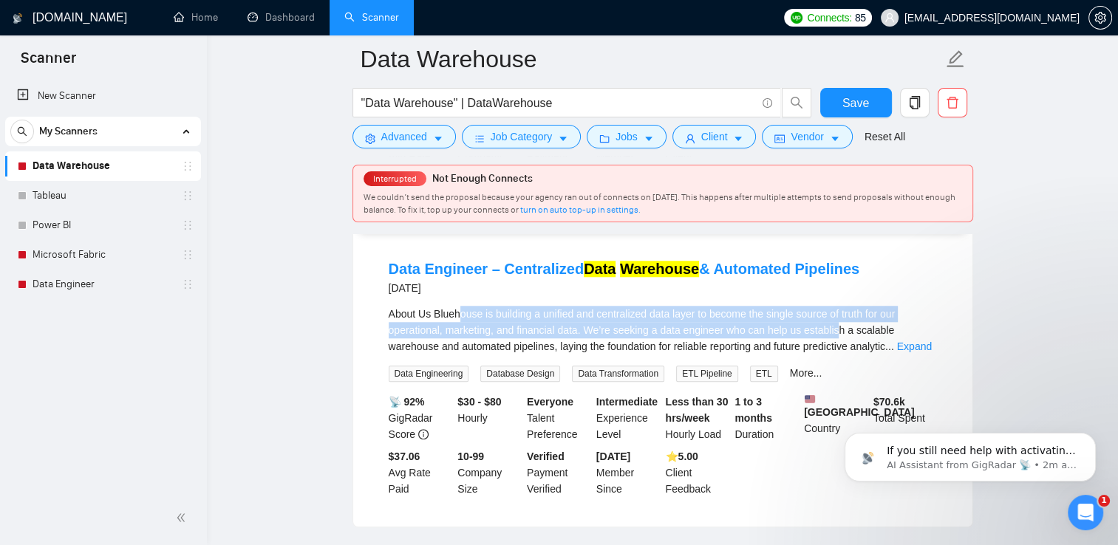
drag, startPoint x: 458, startPoint y: 294, endPoint x: 863, endPoint y: 307, distance: 404.5
click at [858, 307] on div "About Us Bluehouse is building a unified and centralized data layer to become t…" at bounding box center [663, 330] width 548 height 49
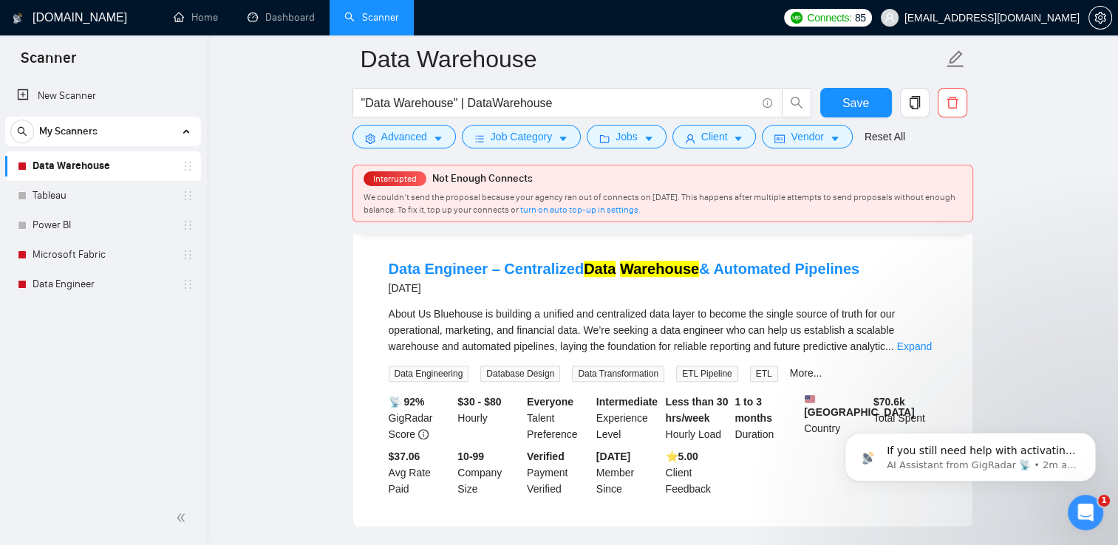
click at [932, 341] on link "Expand" at bounding box center [914, 347] width 35 height 12
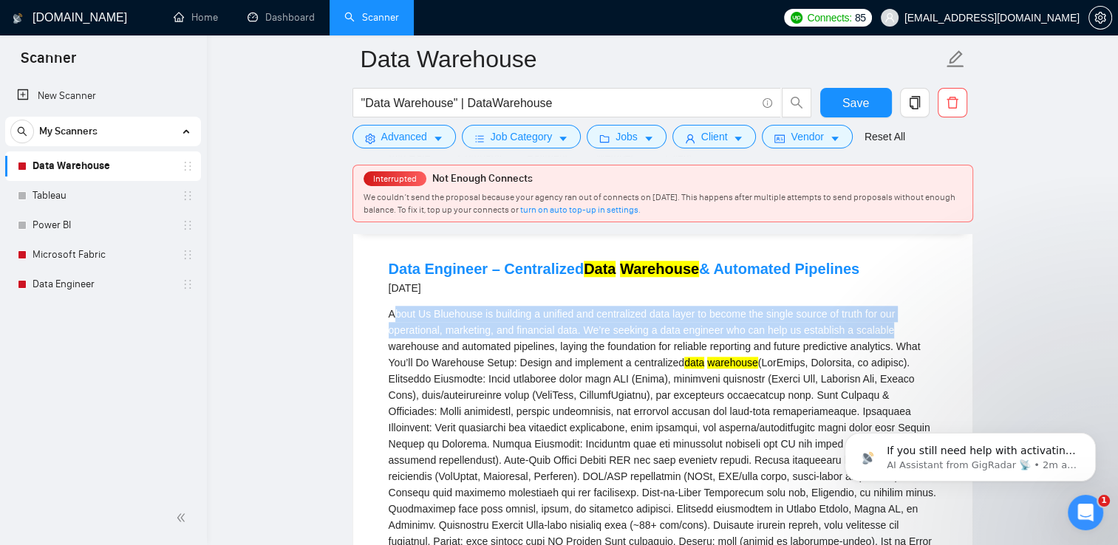
drag, startPoint x: 393, startPoint y: 300, endPoint x: 906, endPoint y: 310, distance: 513.0
click at [906, 310] on div "About Us Bluehouse is building a unified and centralized data layer to become t…" at bounding box center [663, 444] width 548 height 276
click at [905, 313] on div "About Us Bluehouse is building a unified and centralized data layer to become t…" at bounding box center [663, 444] width 548 height 276
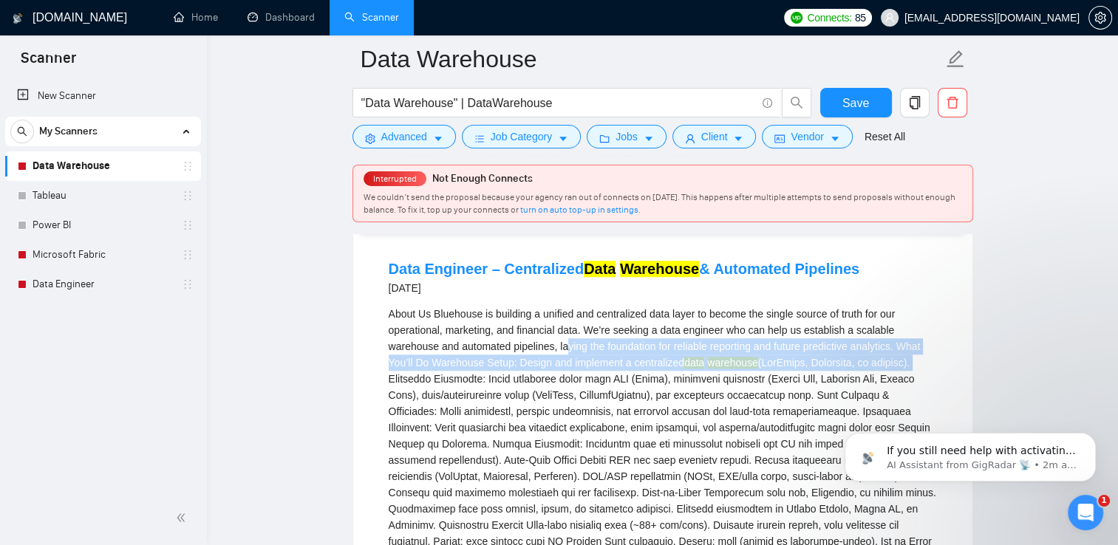
drag, startPoint x: 566, startPoint y: 336, endPoint x: 921, endPoint y: 344, distance: 354.9
click at [921, 344] on div "About Us Bluehouse is building a unified and centralized data layer to become t…" at bounding box center [663, 444] width 548 height 276
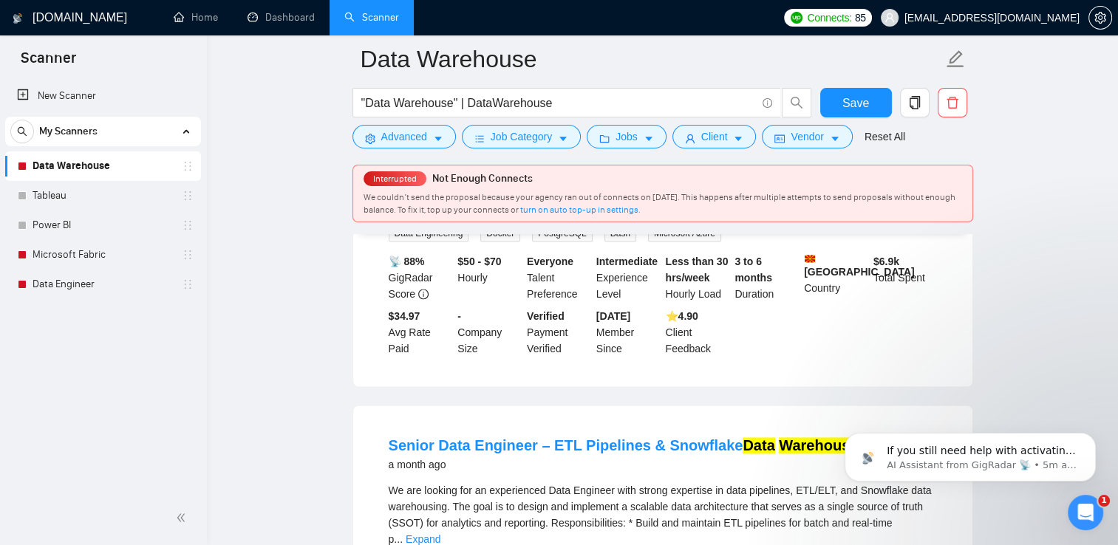
scroll to position [2143, 0]
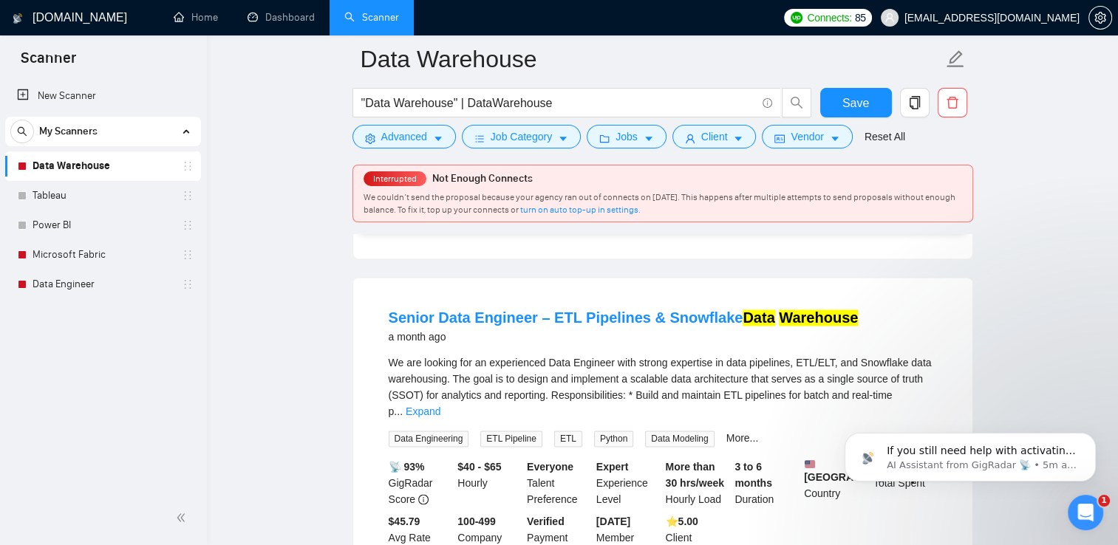
click at [562, 98] on input ""Data Warehouse" | DataWarehouse" at bounding box center [558, 103] width 395 height 18
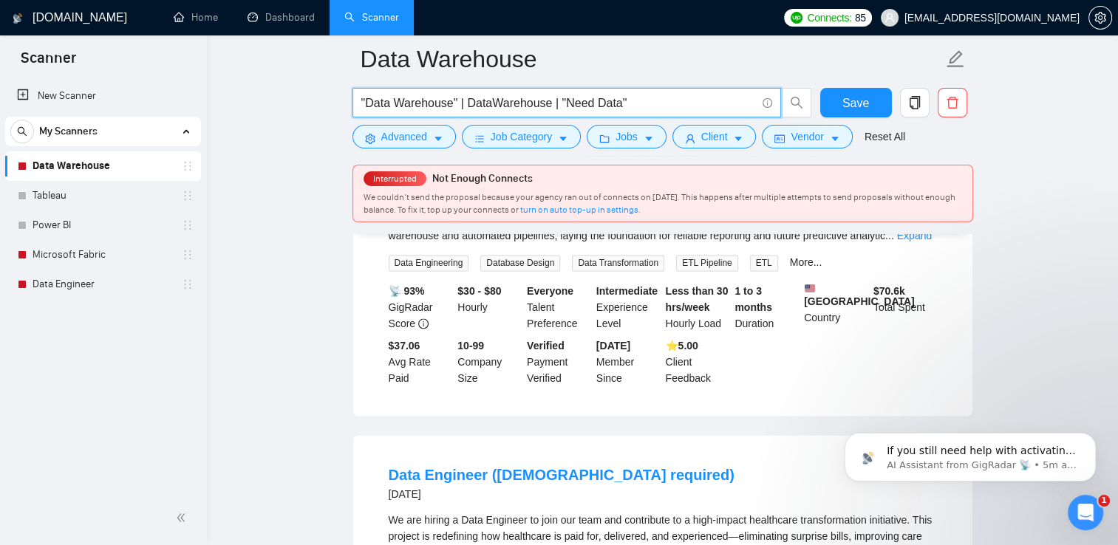
scroll to position [1478, 0]
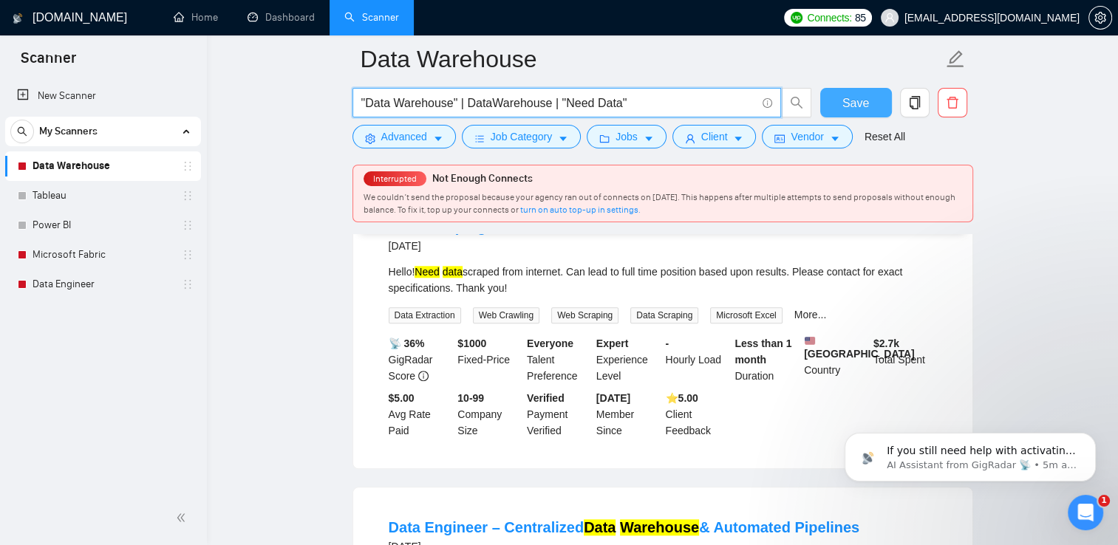
type input ""Data Warehouse" | DataWarehouse | "Need Data""
click at [858, 108] on span "Save" at bounding box center [856, 103] width 27 height 18
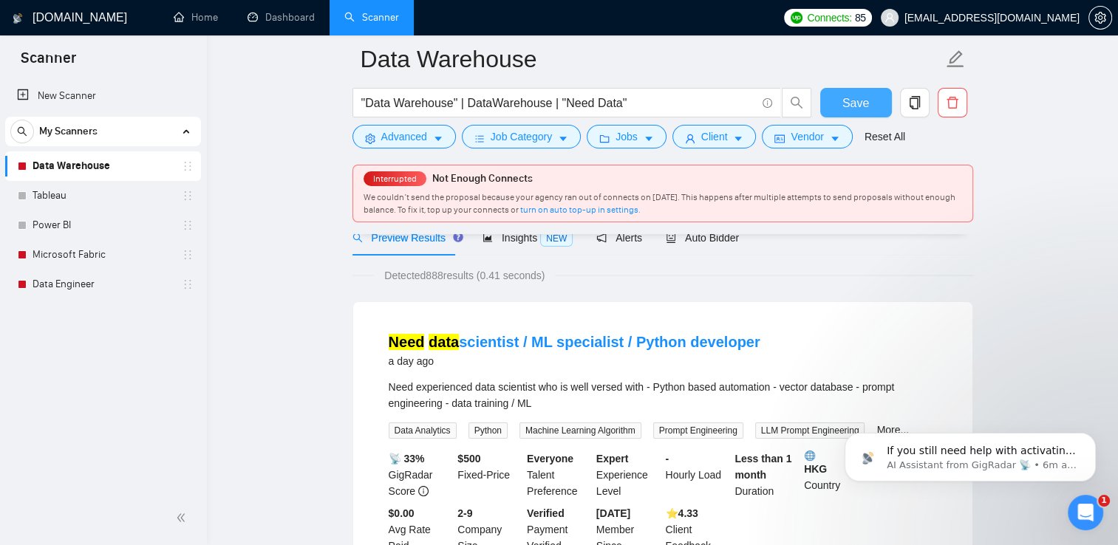
scroll to position [148, 0]
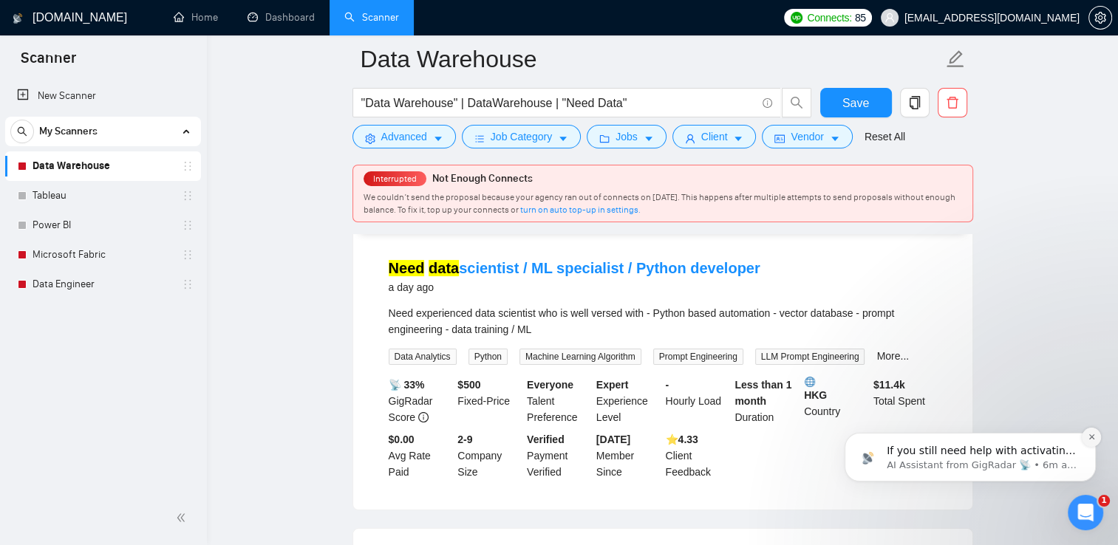
click at [1090, 443] on button "Dismiss notification" at bounding box center [1091, 437] width 19 height 19
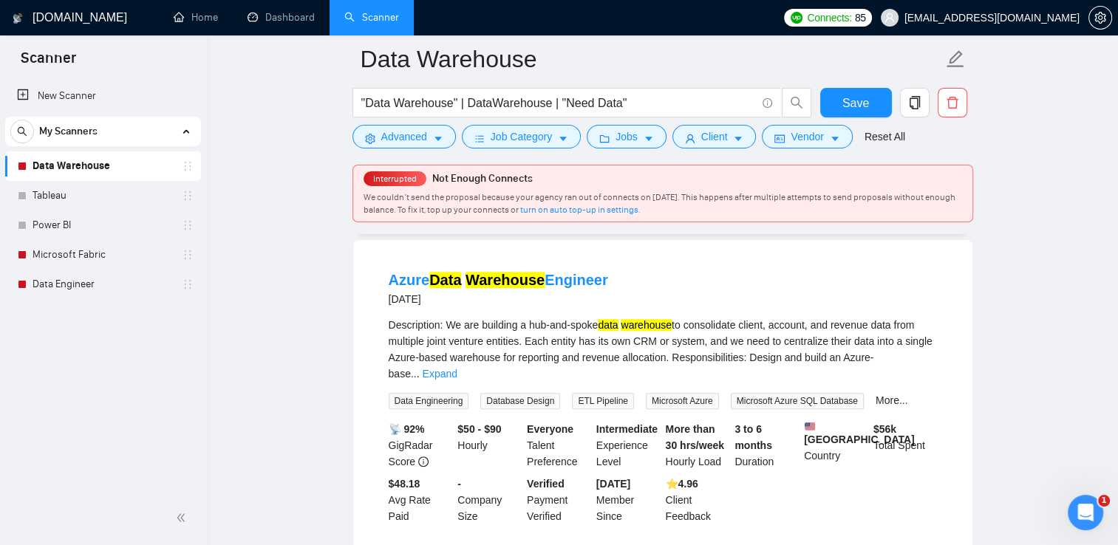
scroll to position [1109, 0]
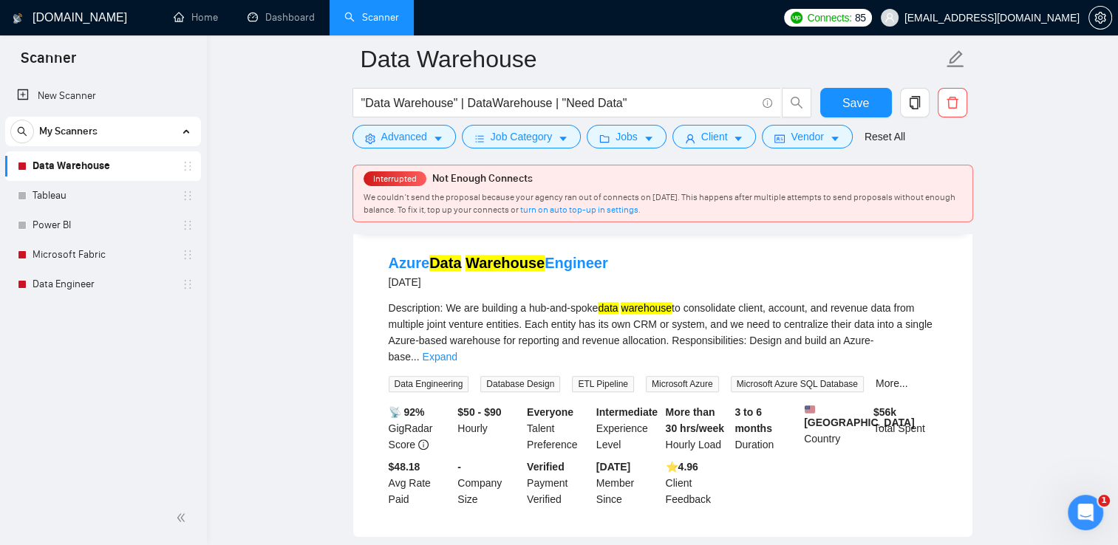
click at [900, 330] on div "Description: We are building a hub-and-spoke data warehouse to consolidate clie…" at bounding box center [663, 332] width 548 height 65
click at [948, 330] on li "Azure Data Warehouse Engineer [DATE] Description: We are building a hub-and-spo…" at bounding box center [663, 380] width 584 height 279
click at [458, 351] on link "Expand" at bounding box center [440, 357] width 35 height 12
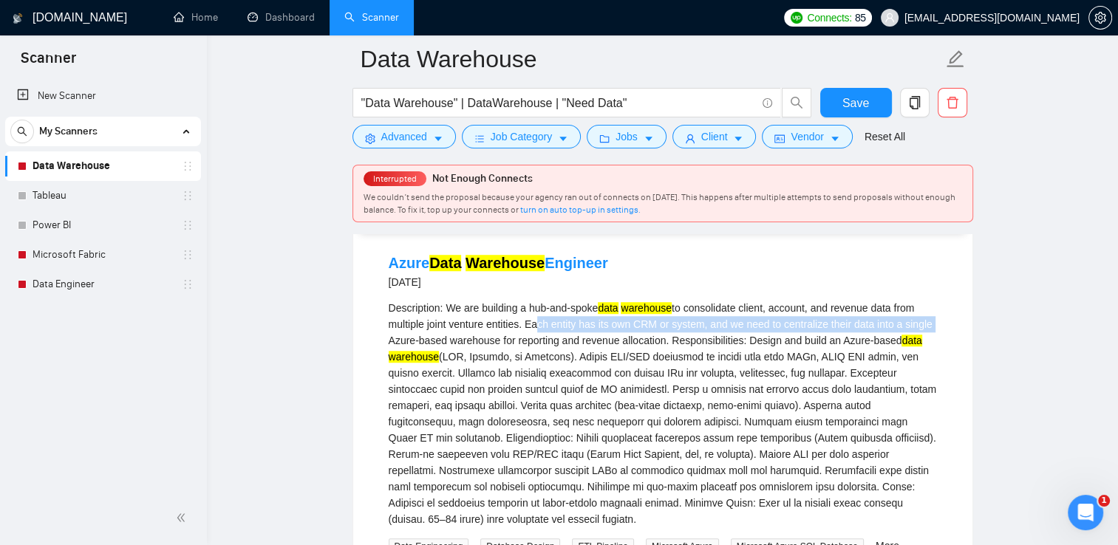
drag, startPoint x: 530, startPoint y: 320, endPoint x: 931, endPoint y: 318, distance: 401.3
click at [931, 318] on div "Description: We are building a hub-and-spoke data warehouse to consolidate clie…" at bounding box center [663, 414] width 548 height 228
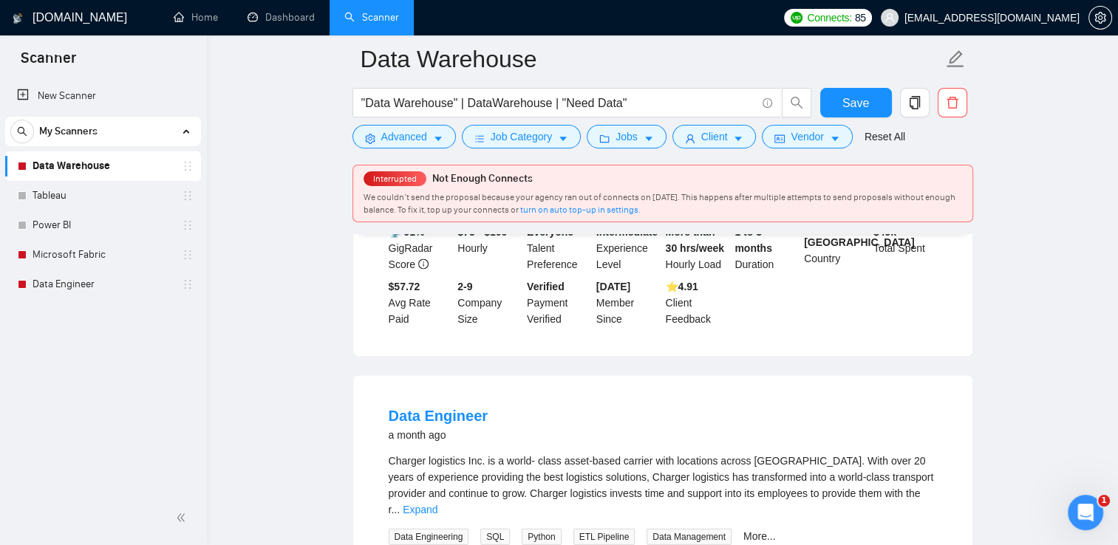
scroll to position [3252, 0]
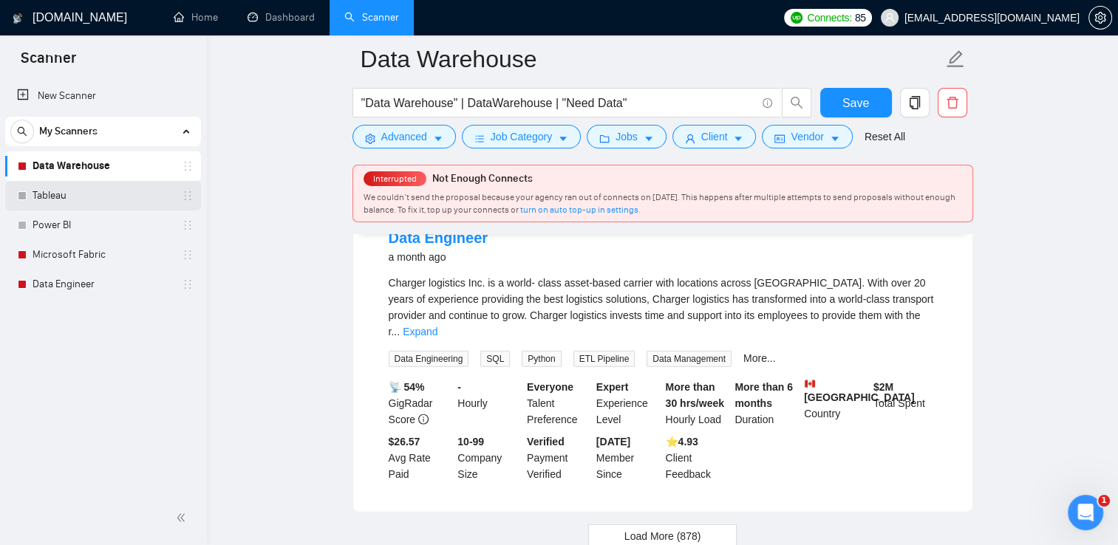
click at [84, 197] on link "Tableau" at bounding box center [103, 196] width 140 height 30
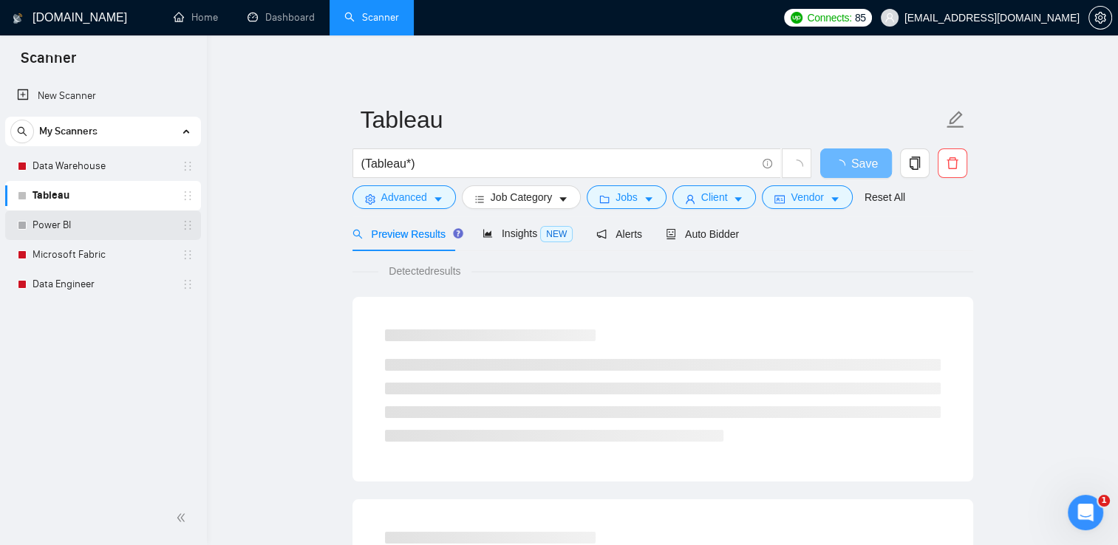
click at [101, 220] on link "Power BI" at bounding box center [103, 226] width 140 height 30
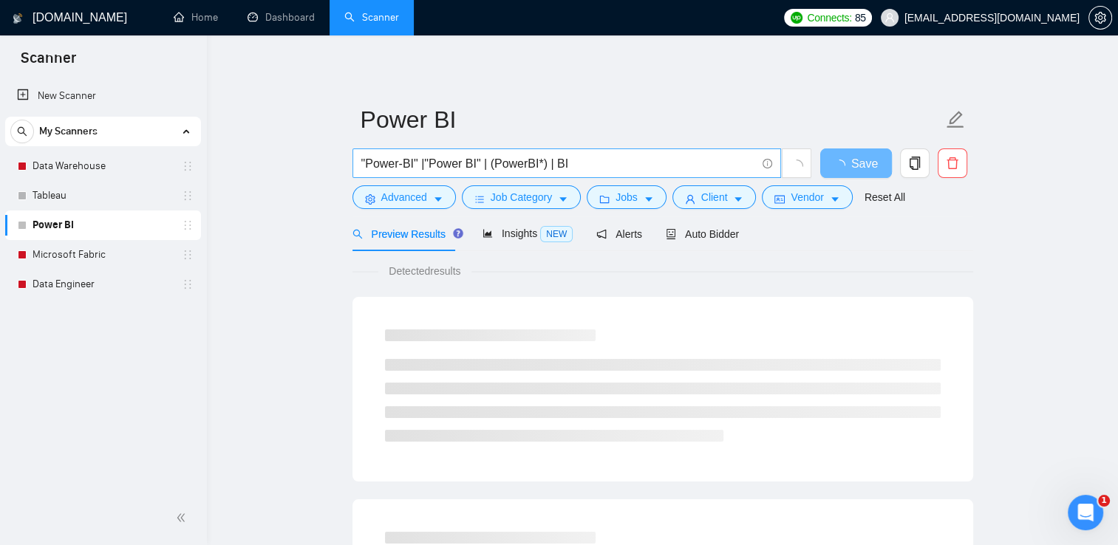
click at [582, 158] on input ""Power-BI" |"Power BI" | (PowerBI*) | BI" at bounding box center [558, 163] width 395 height 18
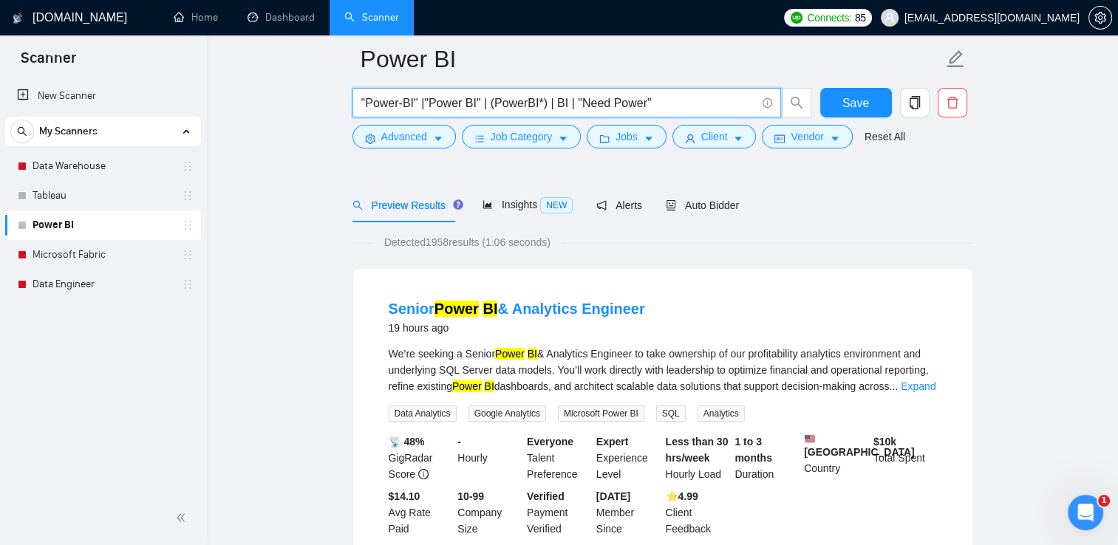
scroll to position [74, 0]
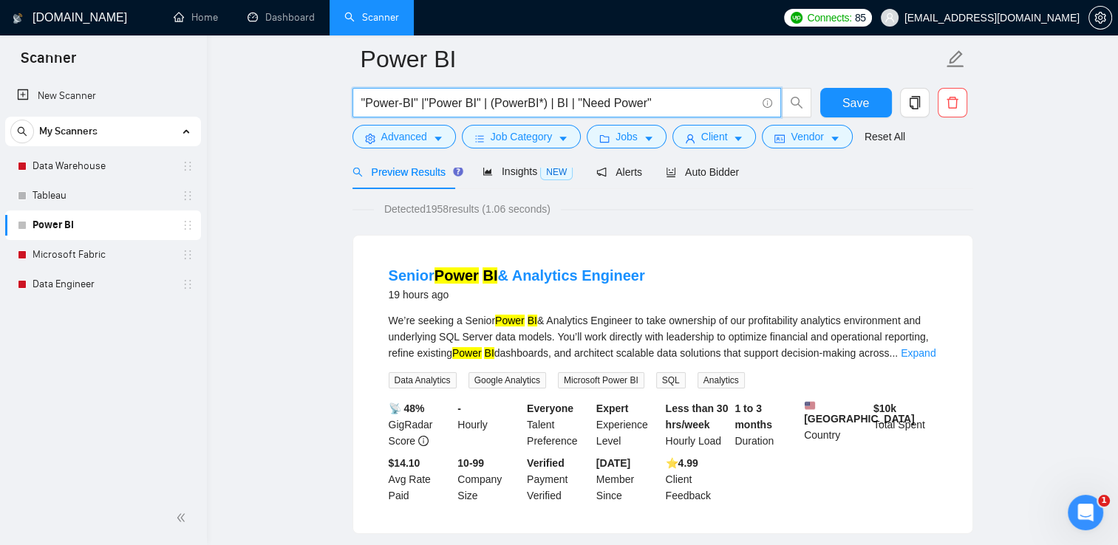
type input ""Power-BI" |"Power BI" | (PowerBI*) | BI | "Need Power""
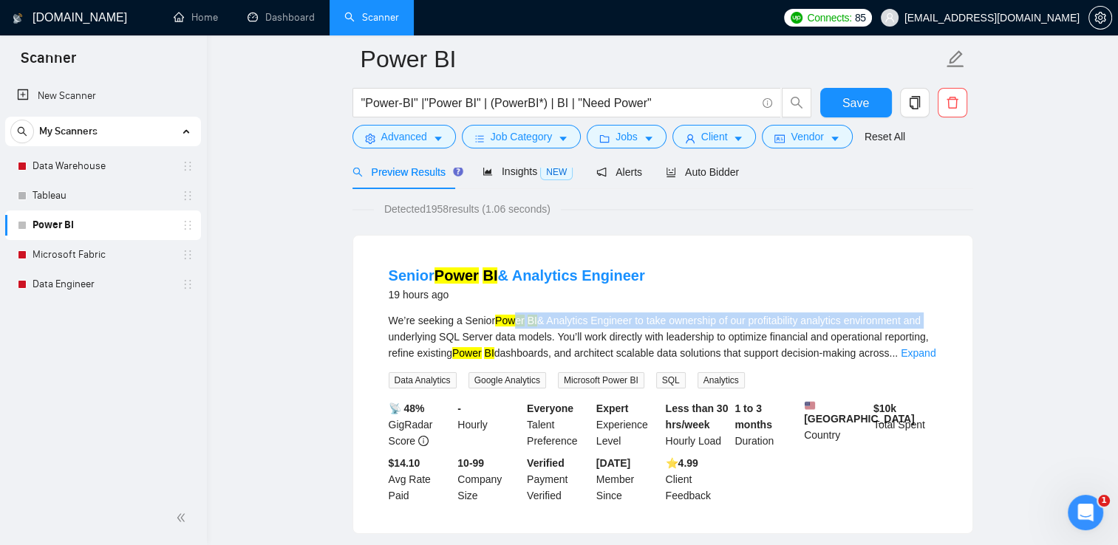
drag, startPoint x: 514, startPoint y: 314, endPoint x: 936, endPoint y: 323, distance: 422.1
click at [936, 323] on div "We’re seeking a Senior Power BI & Analytics Engineer to take ownership of our p…" at bounding box center [663, 337] width 548 height 49
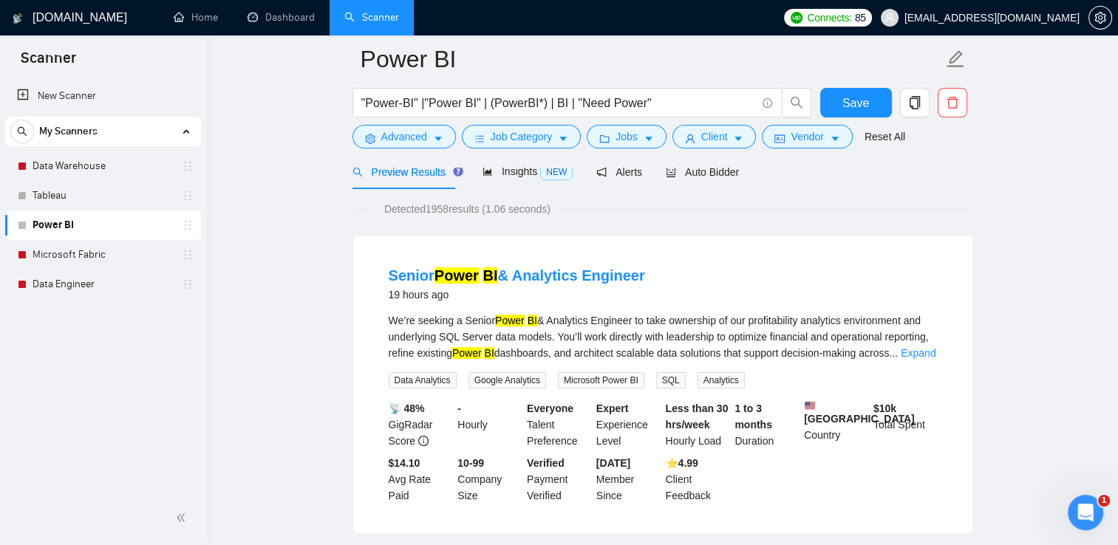
drag, startPoint x: 544, startPoint y: 345, endPoint x: 699, endPoint y: 342, distance: 155.2
click at [699, 342] on div "We’re seeking a Senior Power BI & Analytics Engineer to take ownership of our p…" at bounding box center [663, 337] width 548 height 49
drag, startPoint x: 699, startPoint y: 342, endPoint x: 908, endPoint y: 339, distance: 208.5
click at [908, 339] on div "We’re seeking a Senior Power BI & Analytics Engineer to take ownership of our p…" at bounding box center [663, 337] width 548 height 49
click at [921, 356] on link "Expand" at bounding box center [918, 353] width 35 height 12
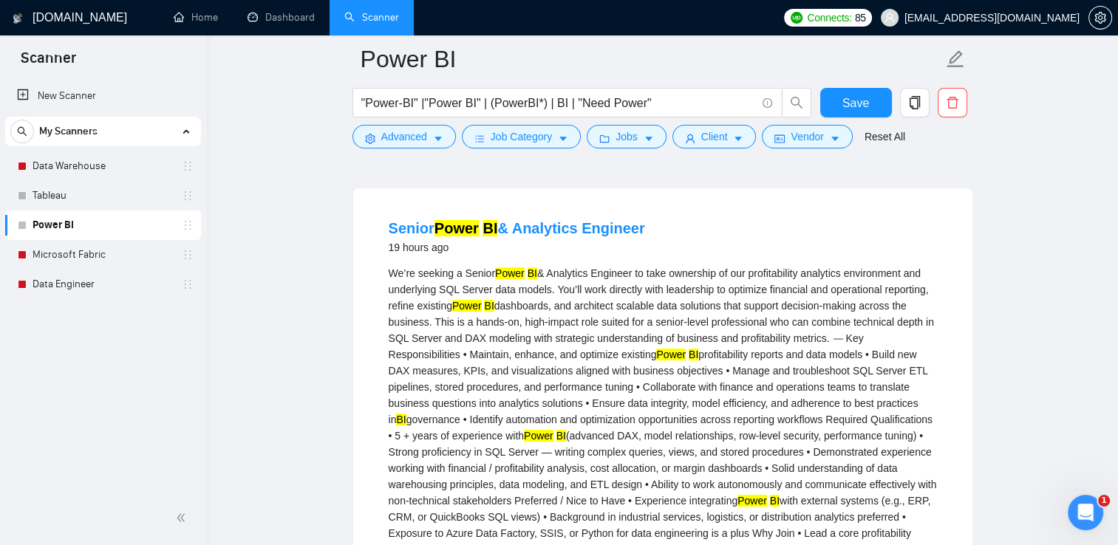
scroll to position [148, 0]
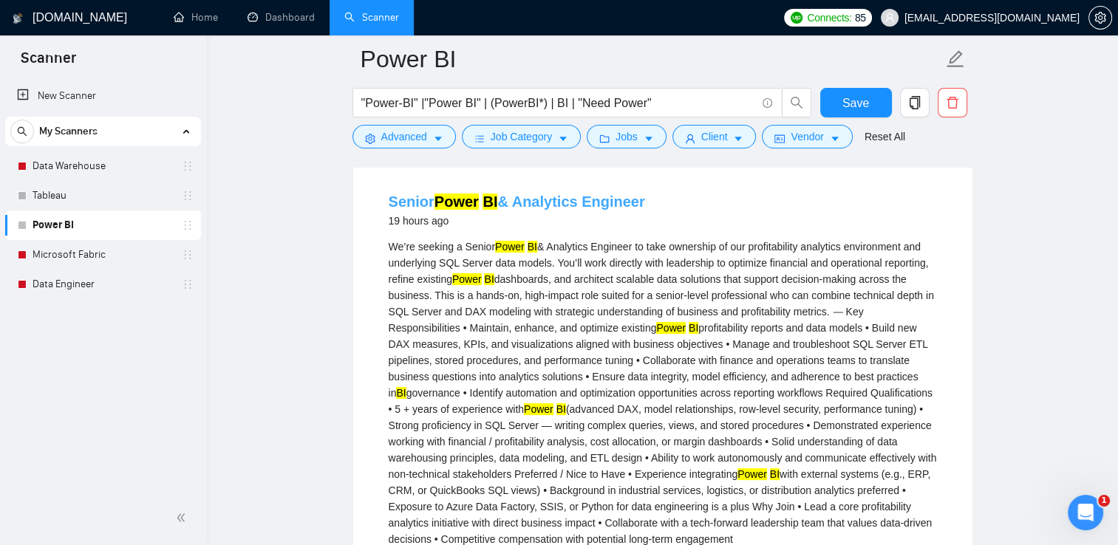
click at [601, 203] on link "Senior Power BI & Analytics Engineer" at bounding box center [517, 202] width 256 height 16
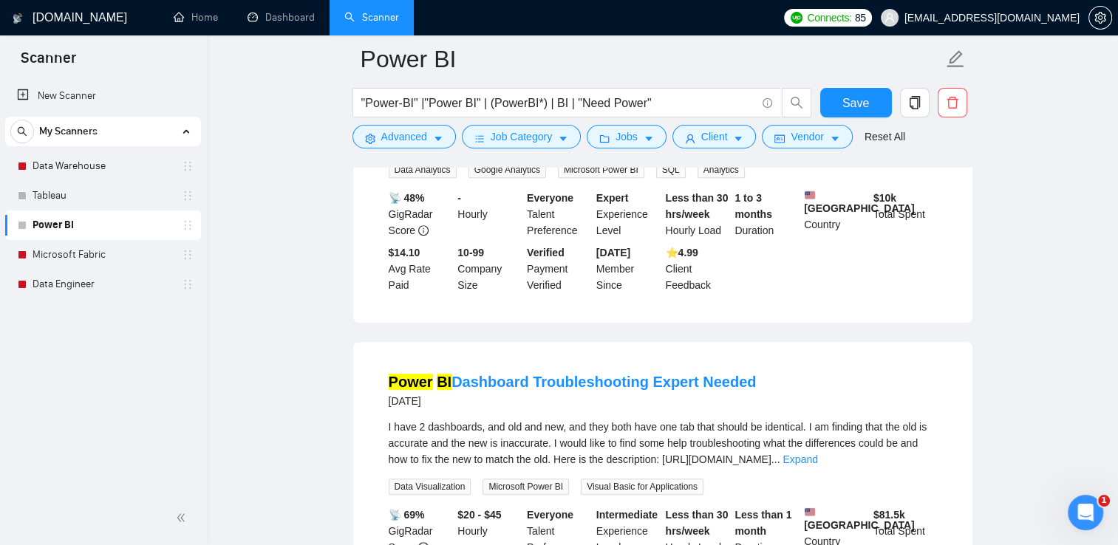
scroll to position [665, 0]
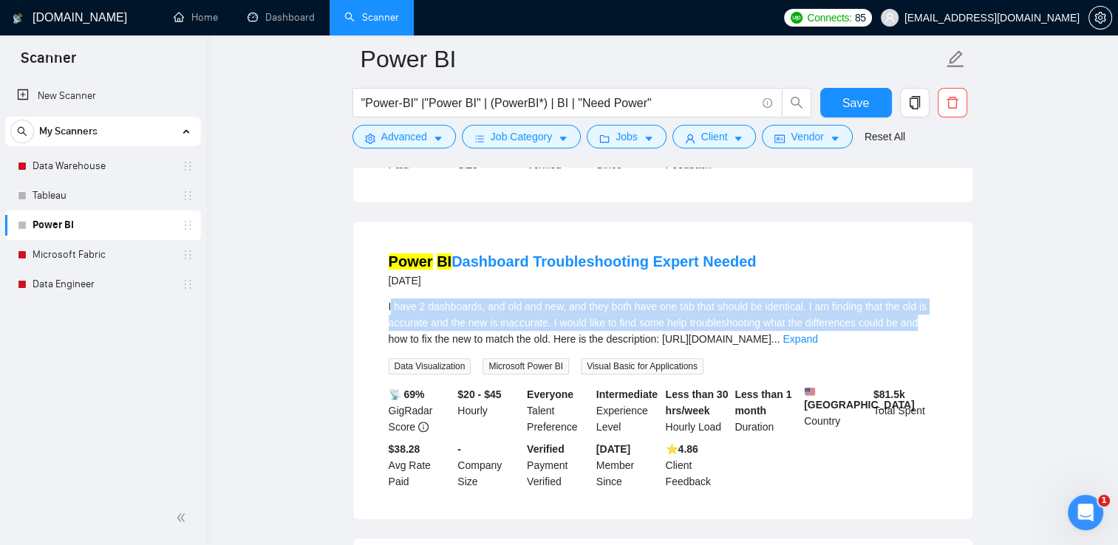
drag, startPoint x: 390, startPoint y: 316, endPoint x: 933, endPoint y: 334, distance: 544.3
click at [933, 334] on div "I have 2 dashboards, and old and new, and they both have one tab that should be…" at bounding box center [663, 323] width 548 height 49
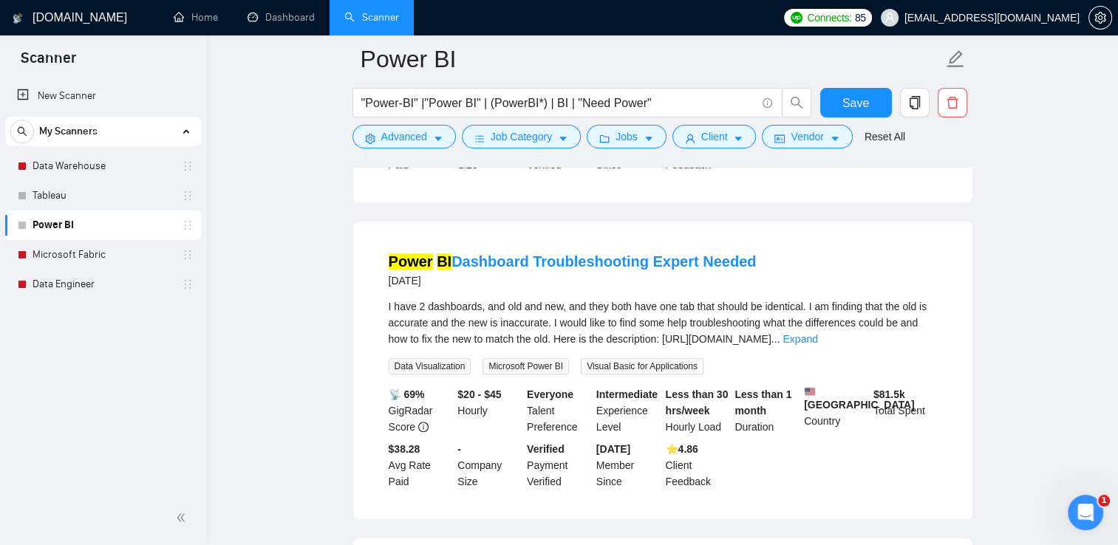
click at [937, 353] on li "Power BI Dashboard Troubleshooting Expert Needed [DATE] I have 2 dashboards, an…" at bounding box center [663, 370] width 584 height 262
click at [817, 345] on link "Expand" at bounding box center [800, 339] width 35 height 12
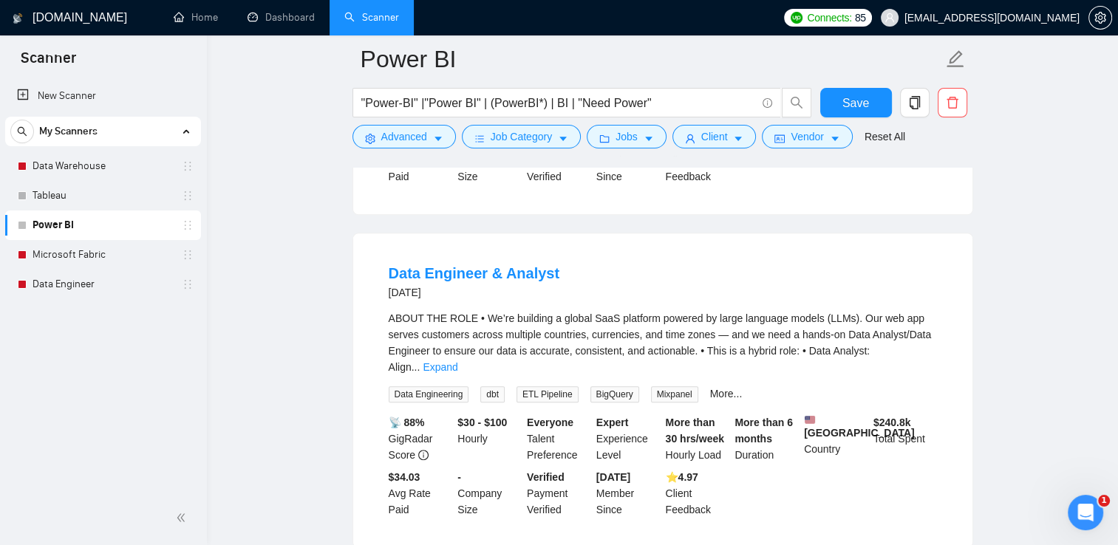
scroll to position [1404, 0]
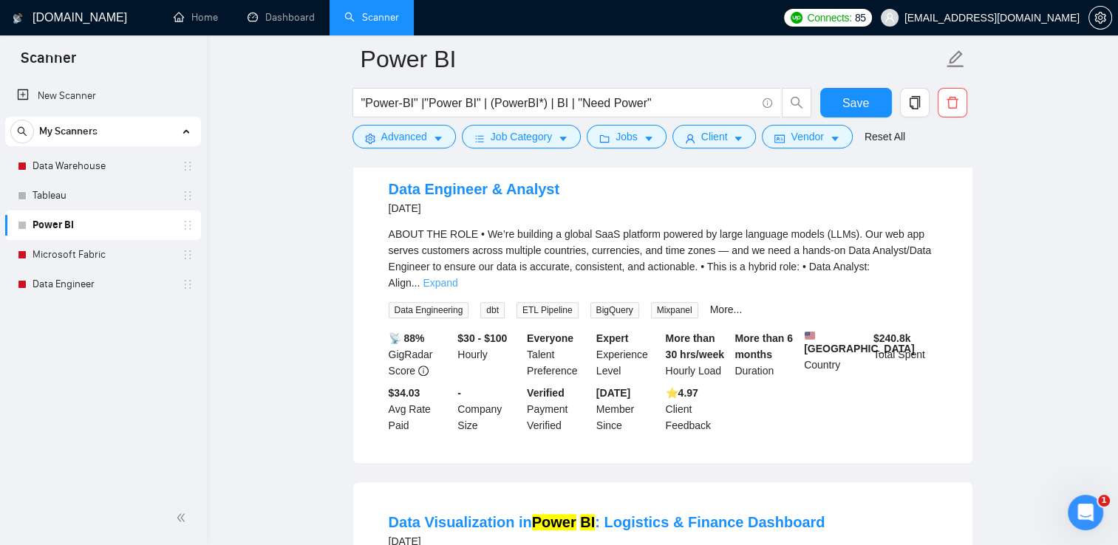
click at [458, 289] on link "Expand" at bounding box center [440, 283] width 35 height 12
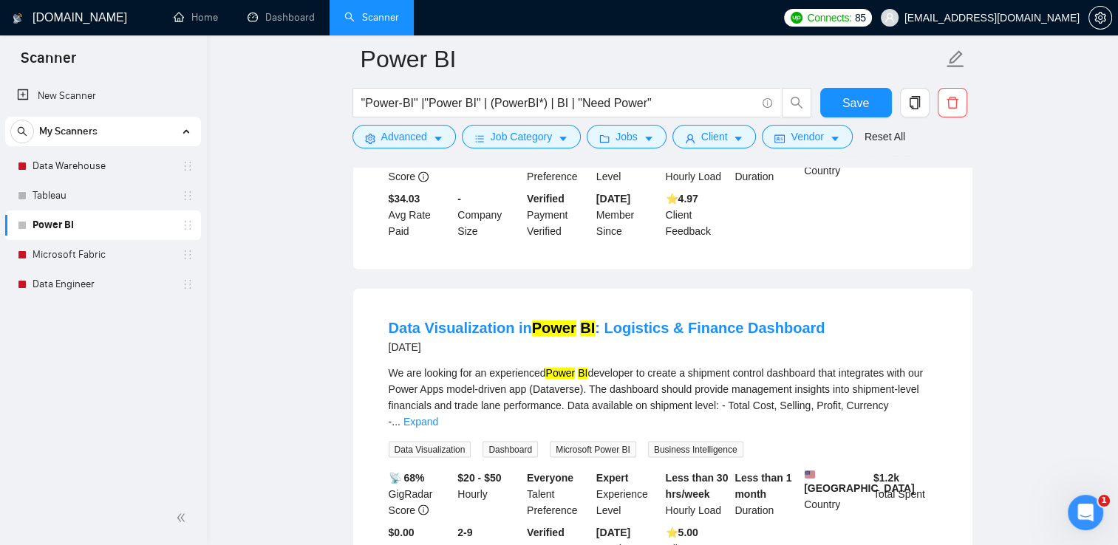
scroll to position [2365, 0]
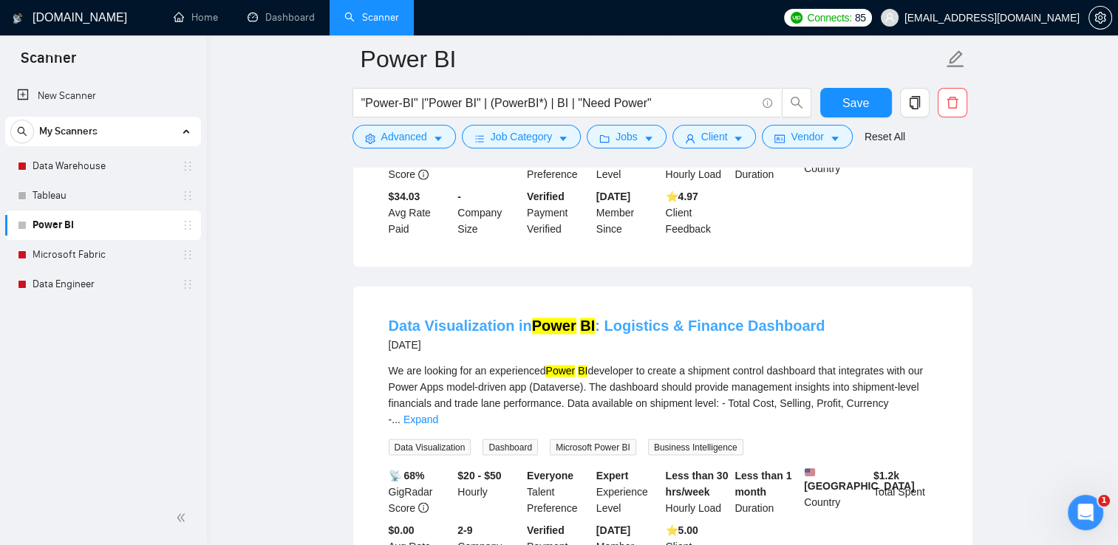
click at [684, 334] on link "Data Visualization in Power BI : Logistics & Finance Dashboard" at bounding box center [607, 326] width 437 height 16
click at [681, 334] on link "Data Visualization in Power BI : Logistics & Finance Dashboard" at bounding box center [607, 326] width 437 height 16
drag, startPoint x: 68, startPoint y: 256, endPoint x: 640, endPoint y: 82, distance: 598.1
click at [68, 256] on link "Microsoft Fabric" at bounding box center [103, 255] width 140 height 30
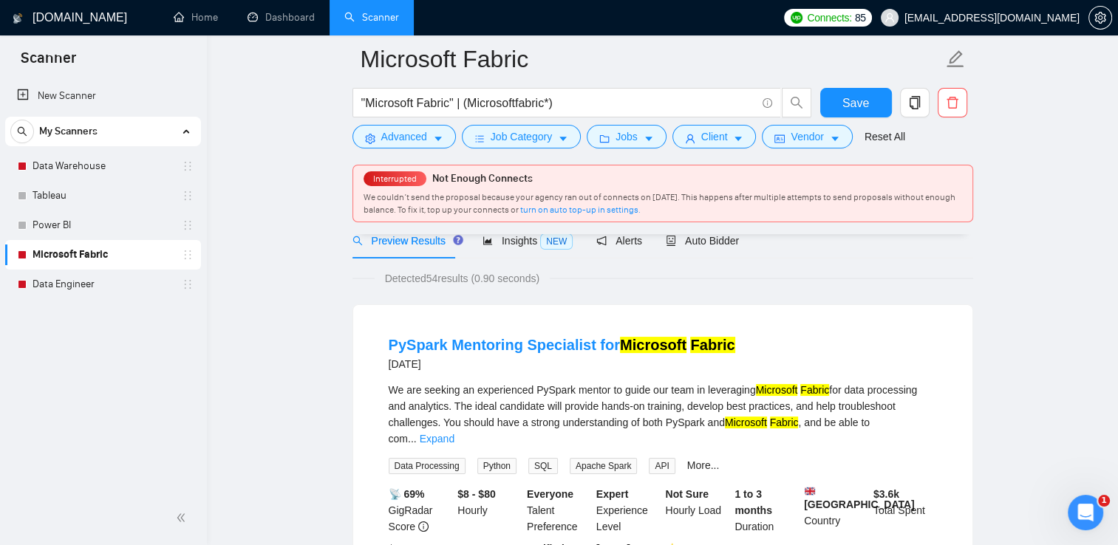
scroll to position [148, 0]
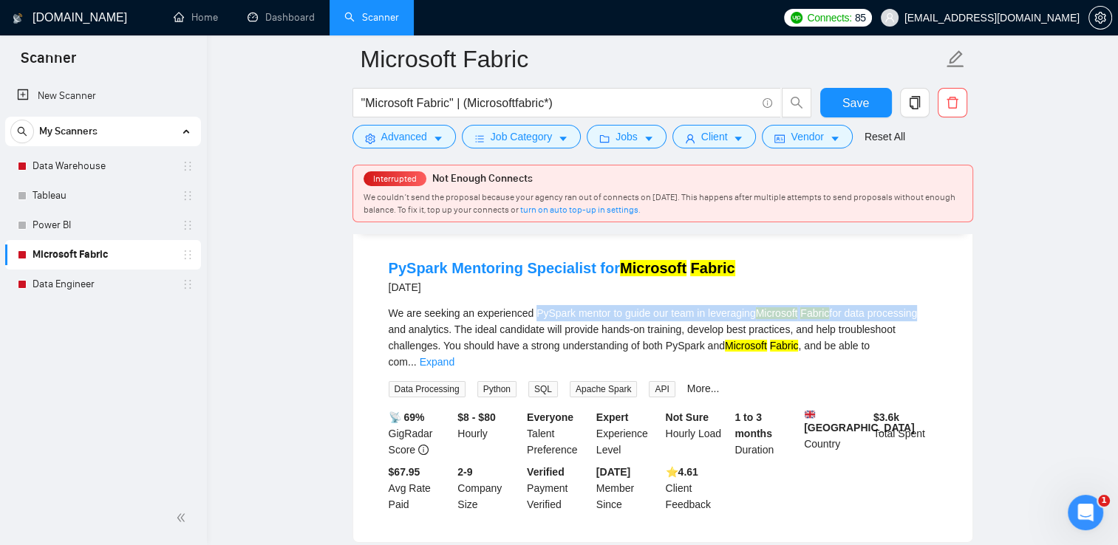
drag, startPoint x: 534, startPoint y: 309, endPoint x: 915, endPoint y: 316, distance: 381.5
click at [915, 316] on div "We are seeking an experienced PySpark mentor to guide our team in leveraging Mi…" at bounding box center [663, 337] width 548 height 65
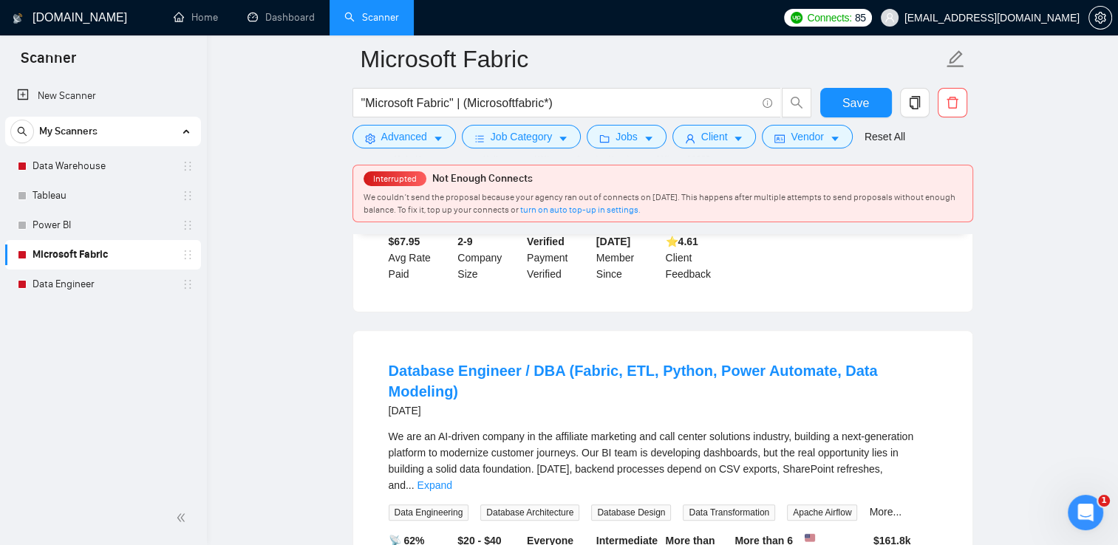
scroll to position [443, 0]
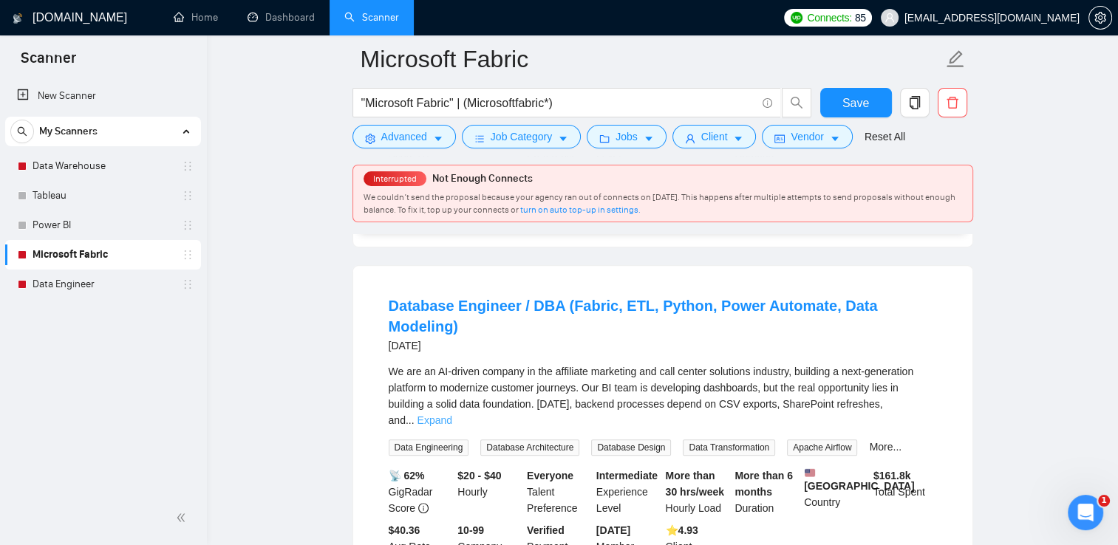
click at [452, 415] on link "Expand" at bounding box center [435, 421] width 35 height 12
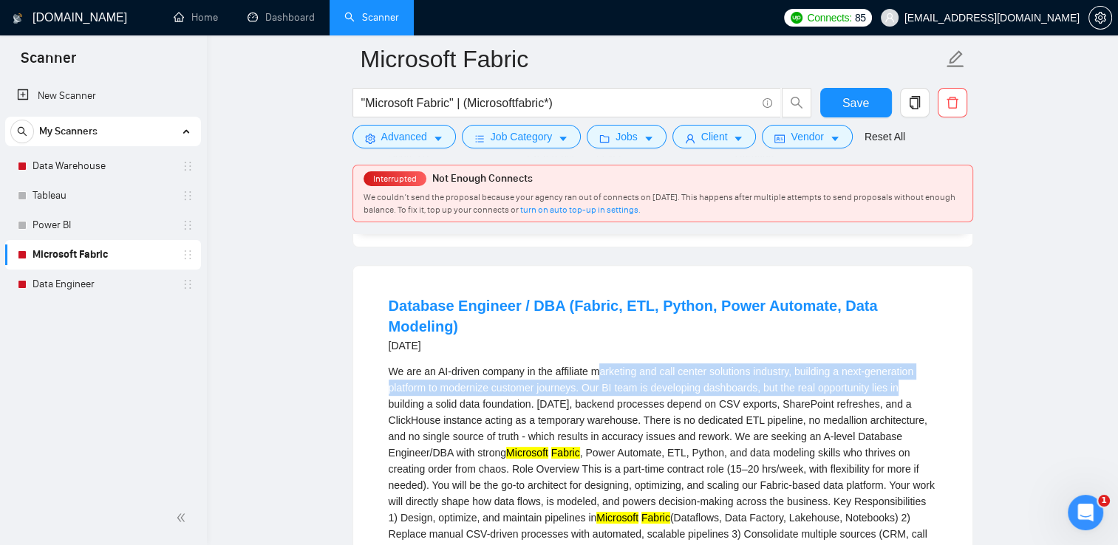
drag, startPoint x: 599, startPoint y: 353, endPoint x: 920, endPoint y: 361, distance: 321.6
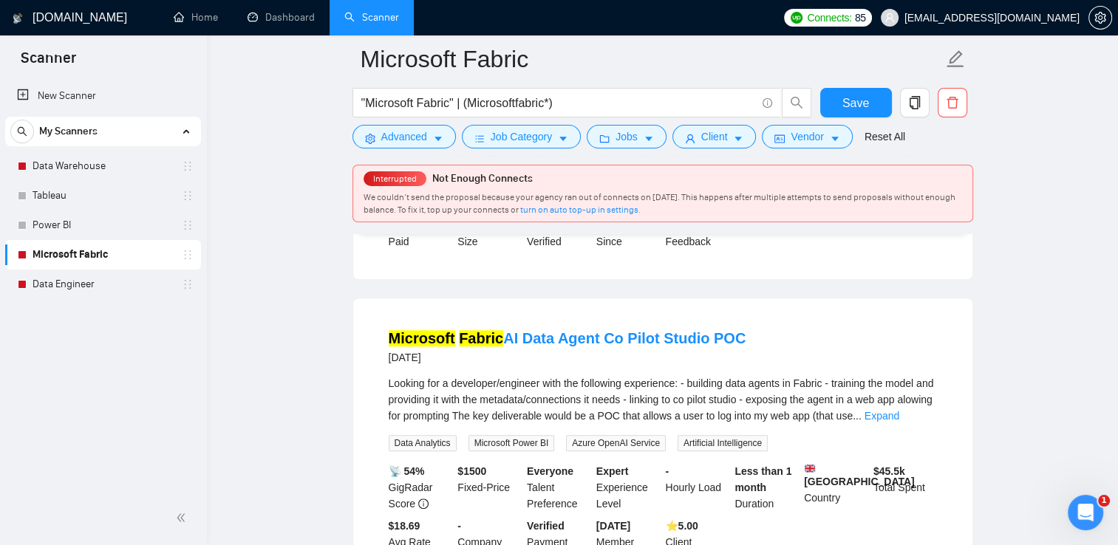
scroll to position [1256, 0]
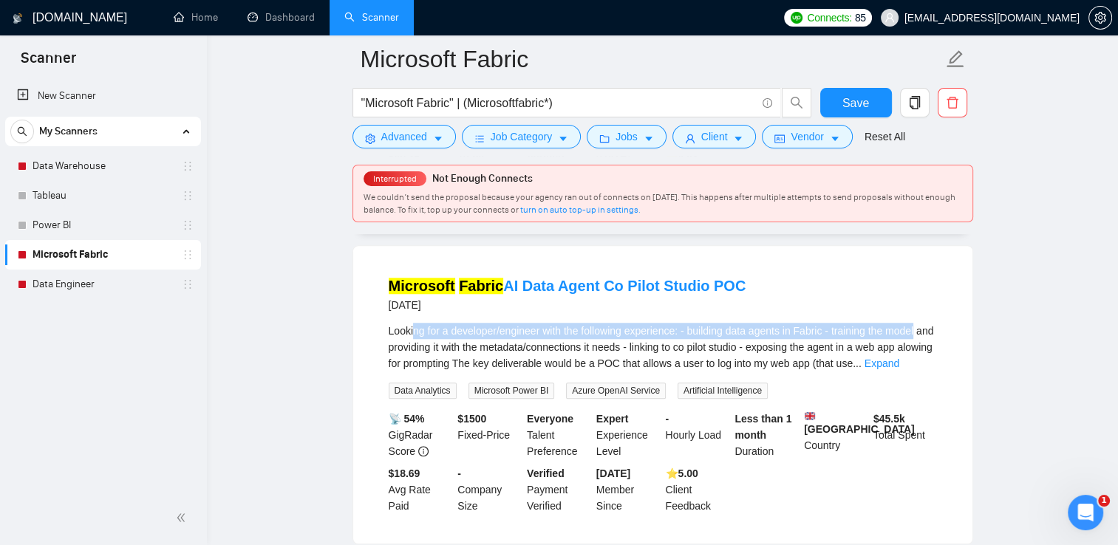
drag, startPoint x: 415, startPoint y: 300, endPoint x: 940, endPoint y: 303, distance: 525.5
click at [940, 303] on li "Microsoft Fabric AI Data Agent Co Pilot Studio POC [DATE] Looking for a develop…" at bounding box center [663, 395] width 584 height 262
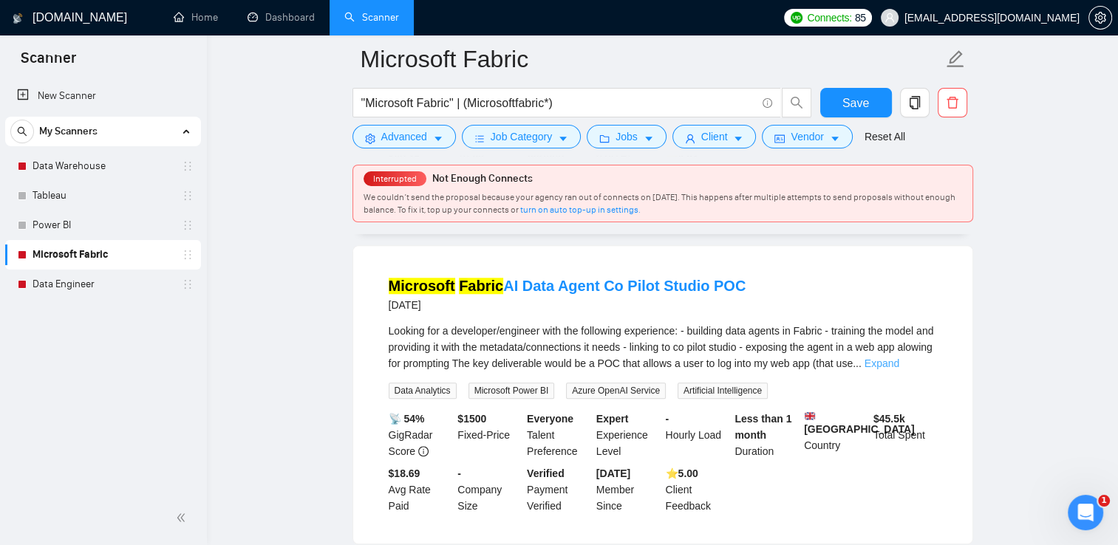
click at [899, 358] on link "Expand" at bounding box center [882, 364] width 35 height 12
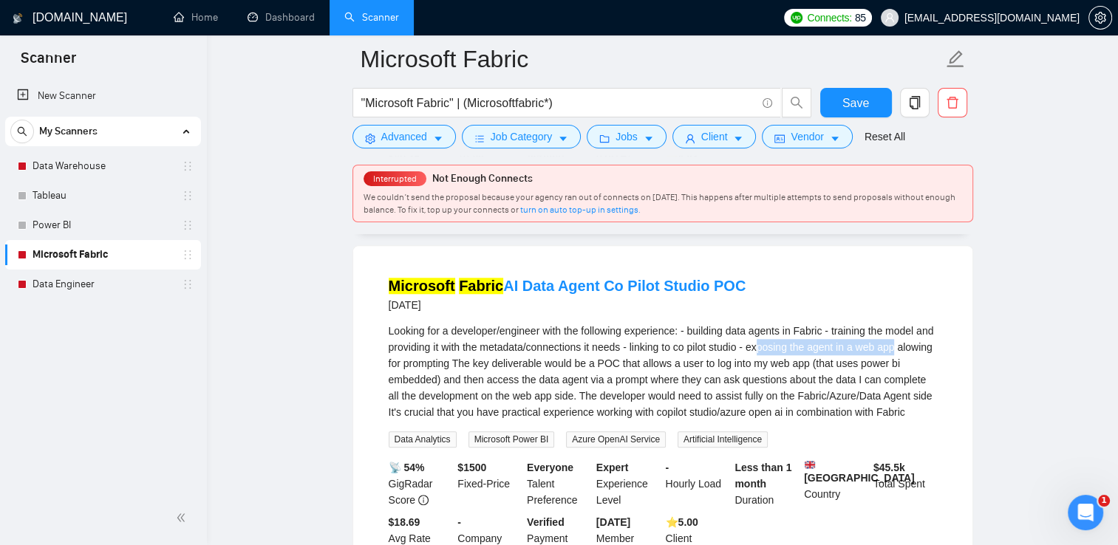
drag, startPoint x: 786, startPoint y: 319, endPoint x: 941, endPoint y: 309, distance: 154.8
click at [941, 309] on li "Microsoft Fabric AI Data Agent Co Pilot Studio POC [DATE] Looking for a develop…" at bounding box center [663, 419] width 584 height 311
click at [455, 278] on link "Microsoft Fabric AI Data Agent Co Pilot Studio POC" at bounding box center [568, 286] width 358 height 16
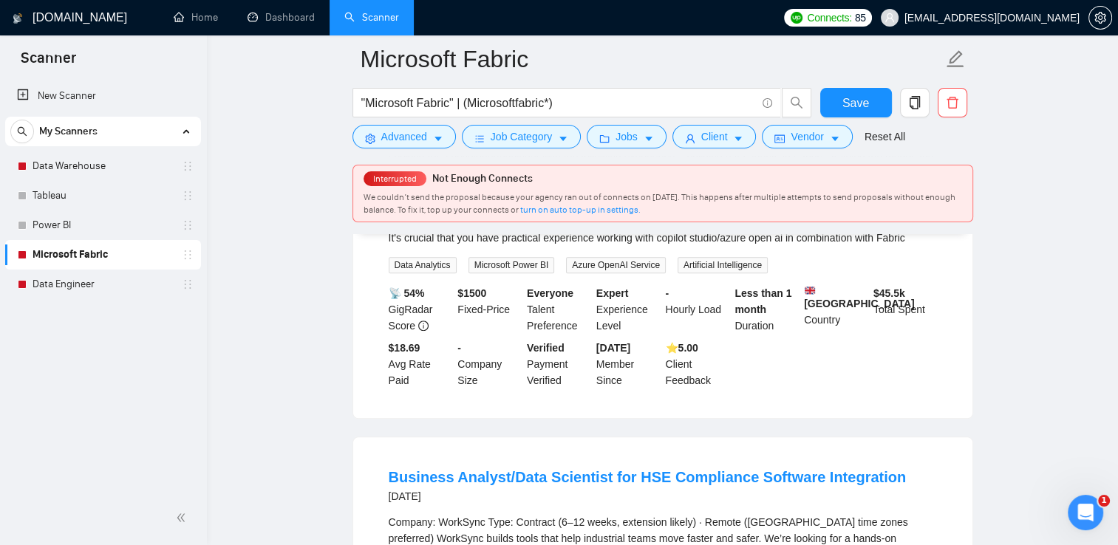
scroll to position [1552, 0]
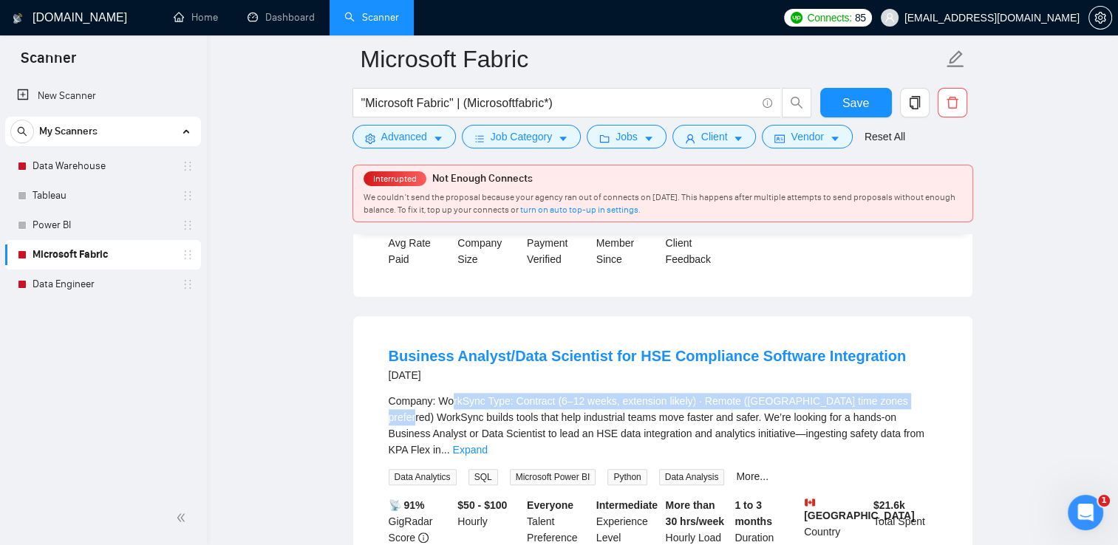
drag, startPoint x: 452, startPoint y: 383, endPoint x: 919, endPoint y: 383, distance: 467.9
click at [919, 393] on div "Company: WorkSync Type: Contract (6–12 weeks, extension likely) · Remote ([GEOG…" at bounding box center [663, 425] width 548 height 65
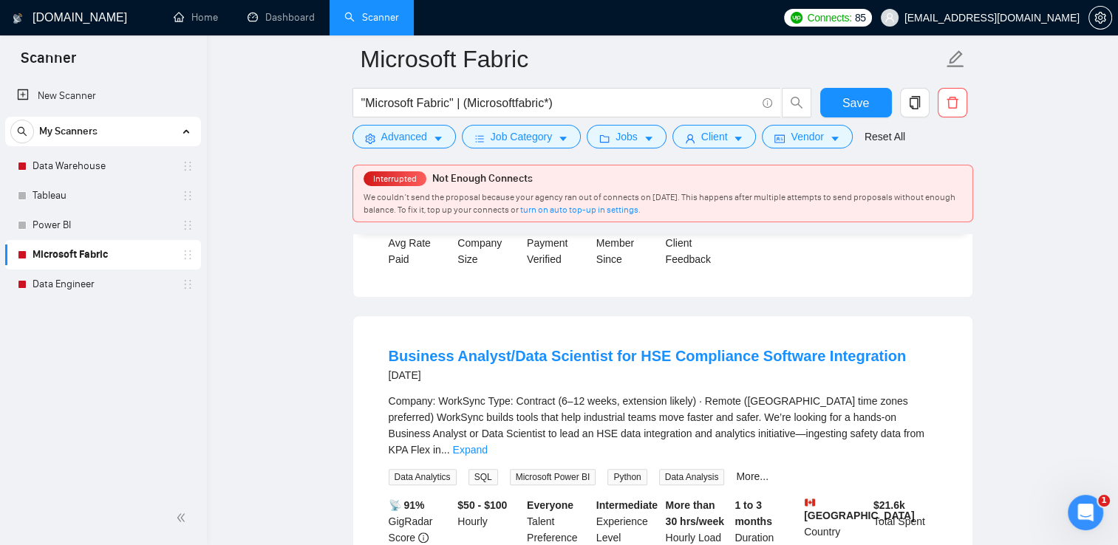
click at [488, 444] on link "Expand" at bounding box center [470, 450] width 35 height 12
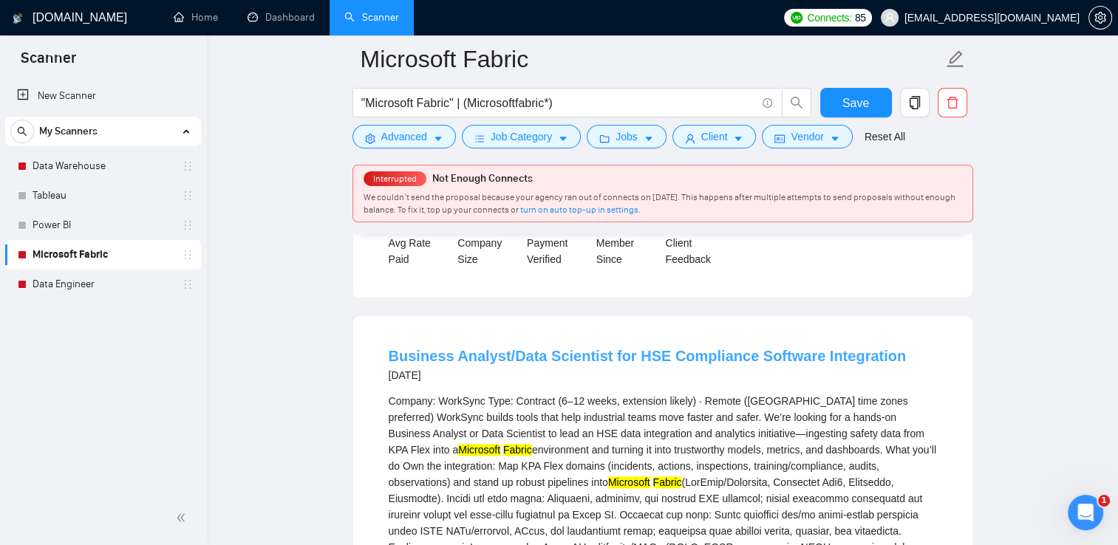
click at [535, 348] on link "Business Analyst/Data Scientist for HSE Compliance Software Integration" at bounding box center [648, 356] width 518 height 16
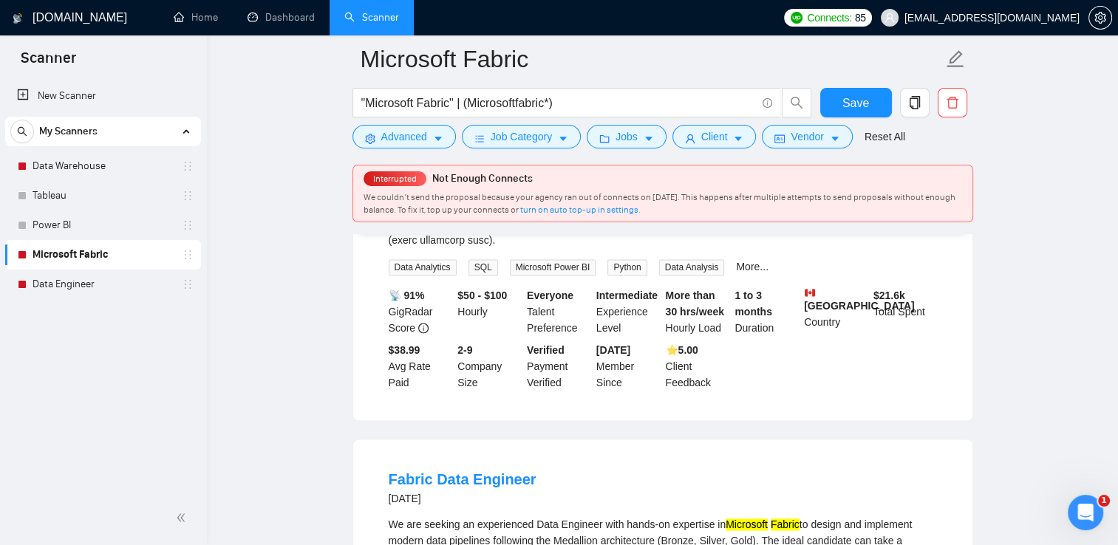
scroll to position [2291, 0]
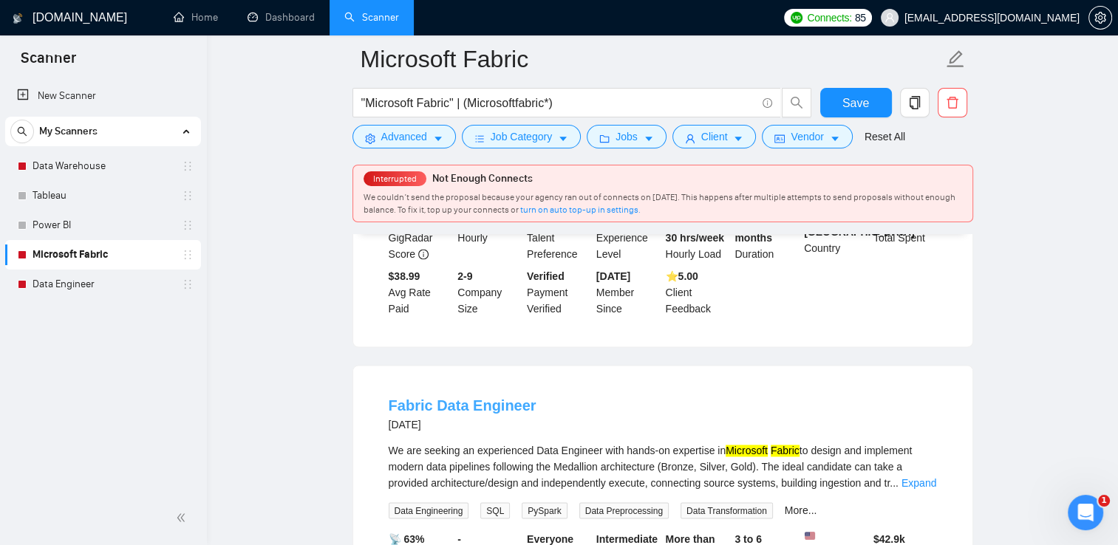
click at [446, 398] on link "Fabric Data Engineer" at bounding box center [463, 406] width 148 height 16
